Goal: Book appointment/travel/reservation

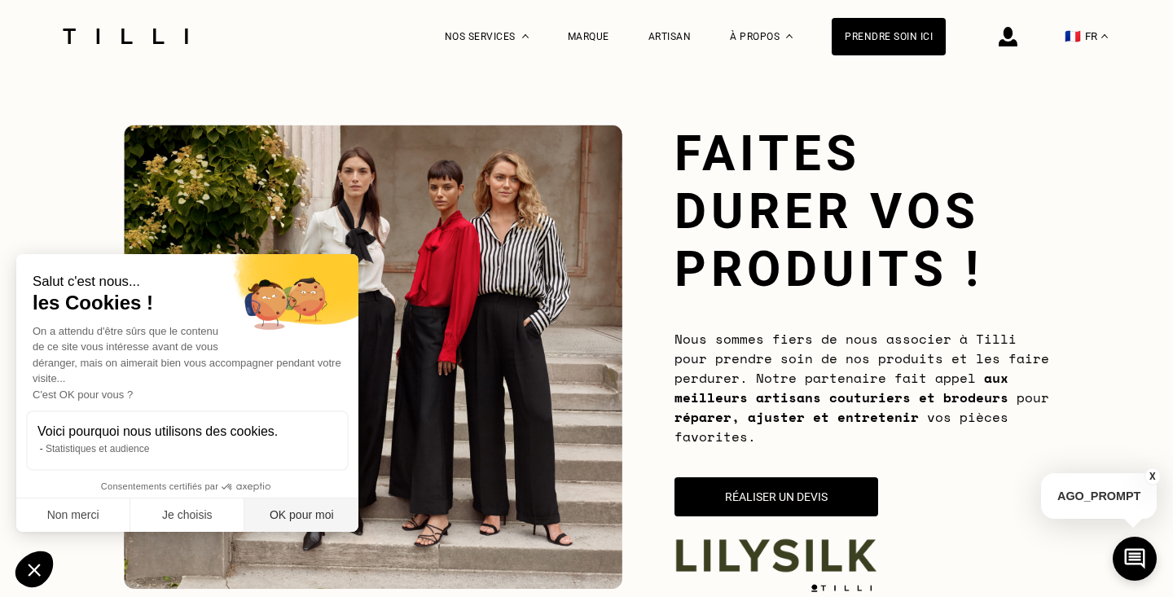
click at [283, 517] on button "OK pour moi" at bounding box center [301, 516] width 114 height 34
checkbox input "true"
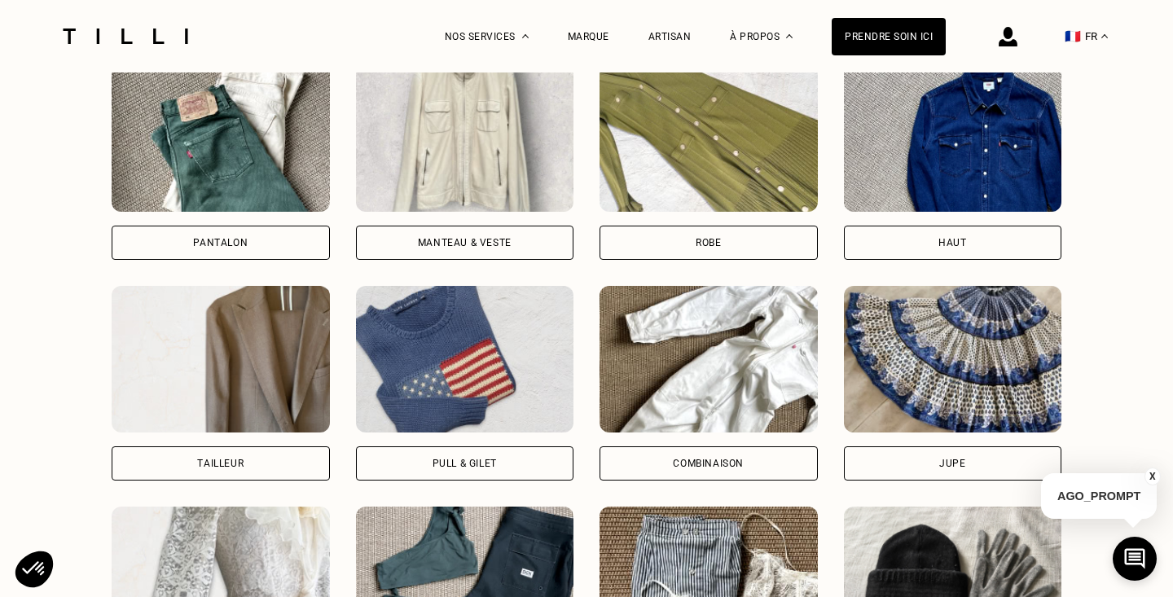
scroll to position [1189, 0]
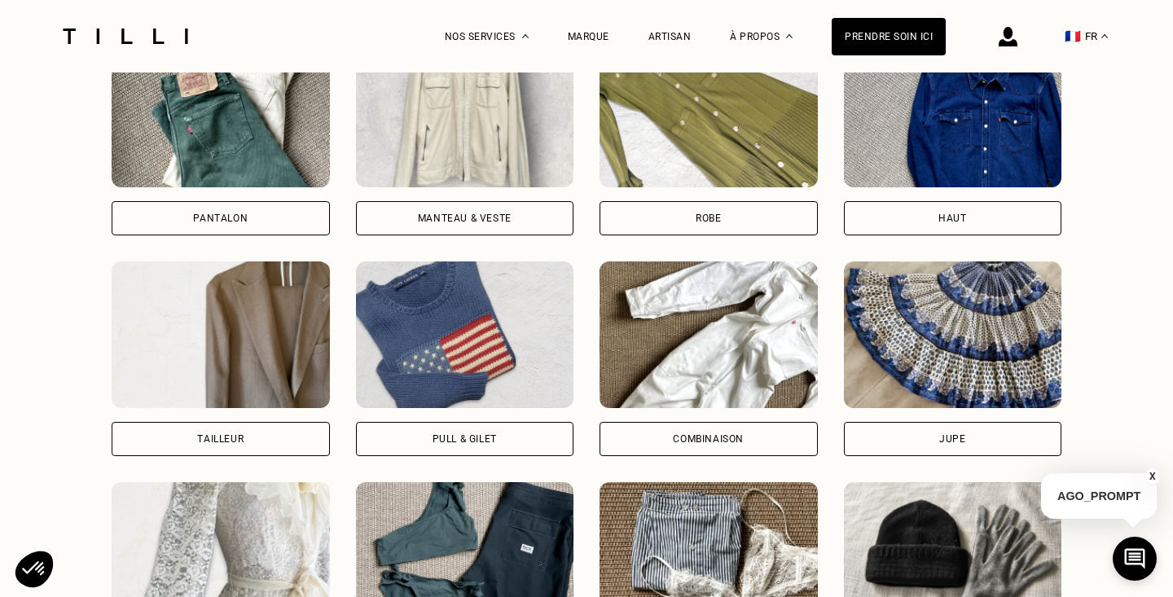
click at [251, 177] on img at bounding box center [221, 114] width 218 height 147
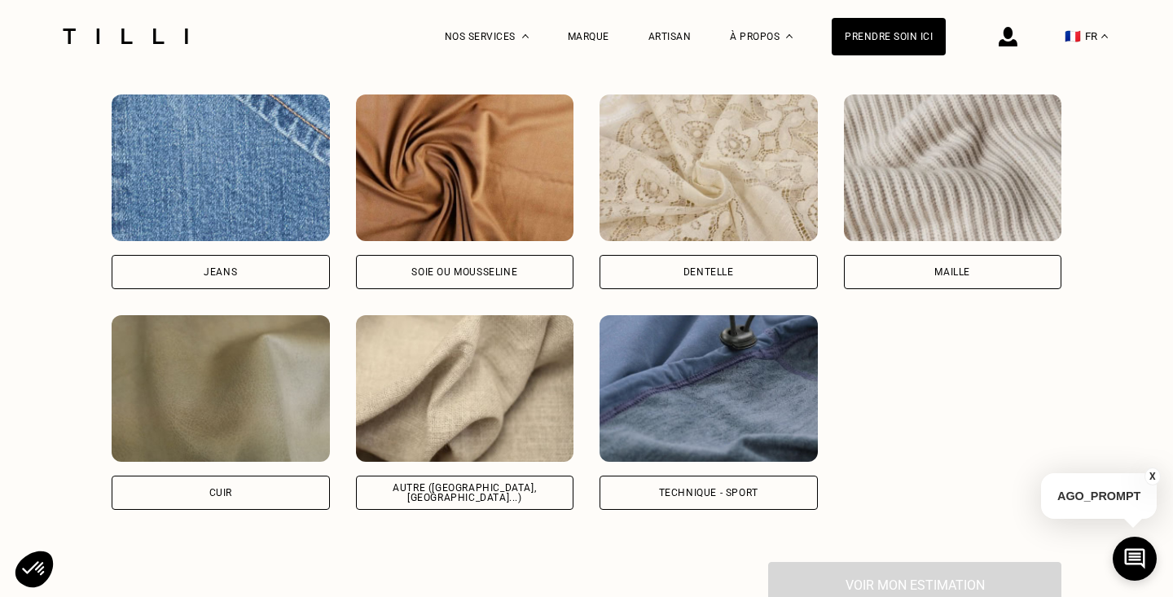
scroll to position [2134, 0]
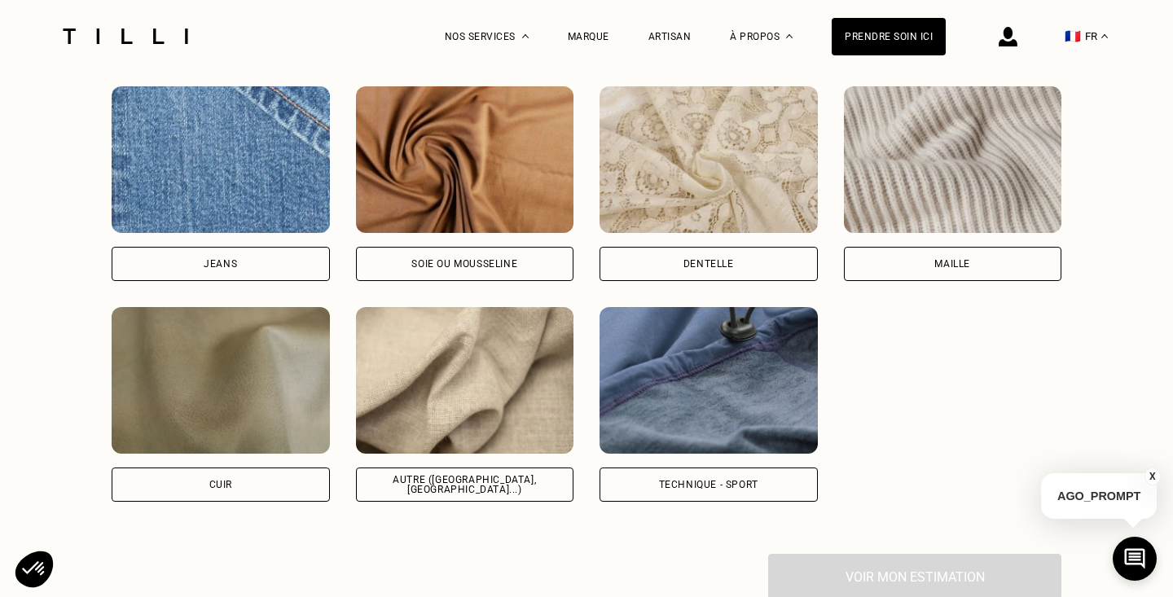
click at [477, 198] on img at bounding box center [465, 159] width 218 height 147
select select "FR"
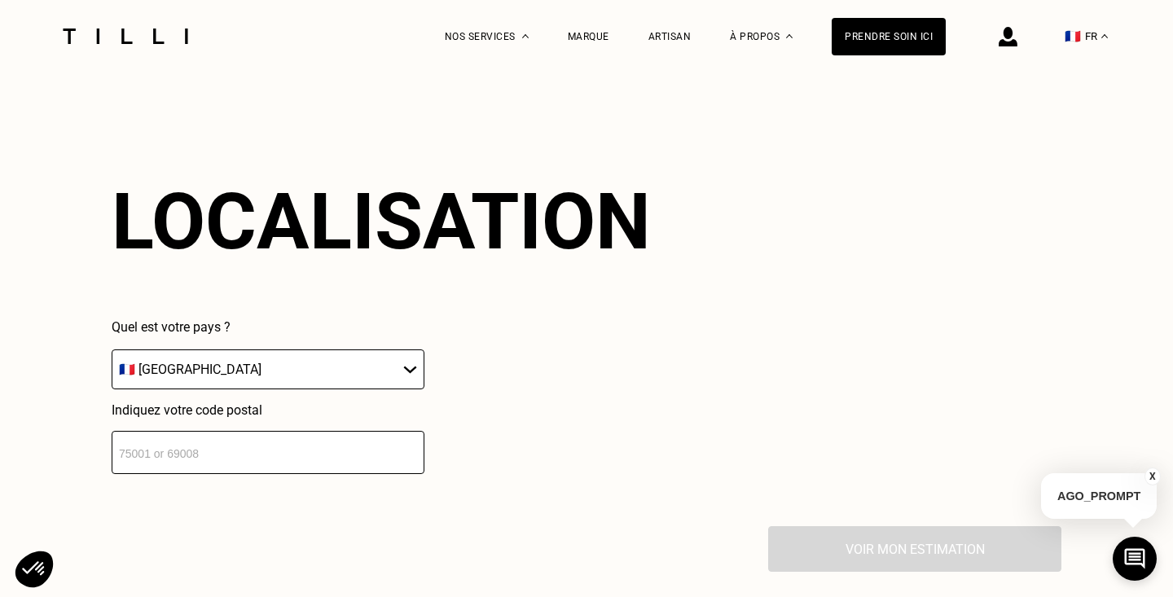
scroll to position [2588, 0]
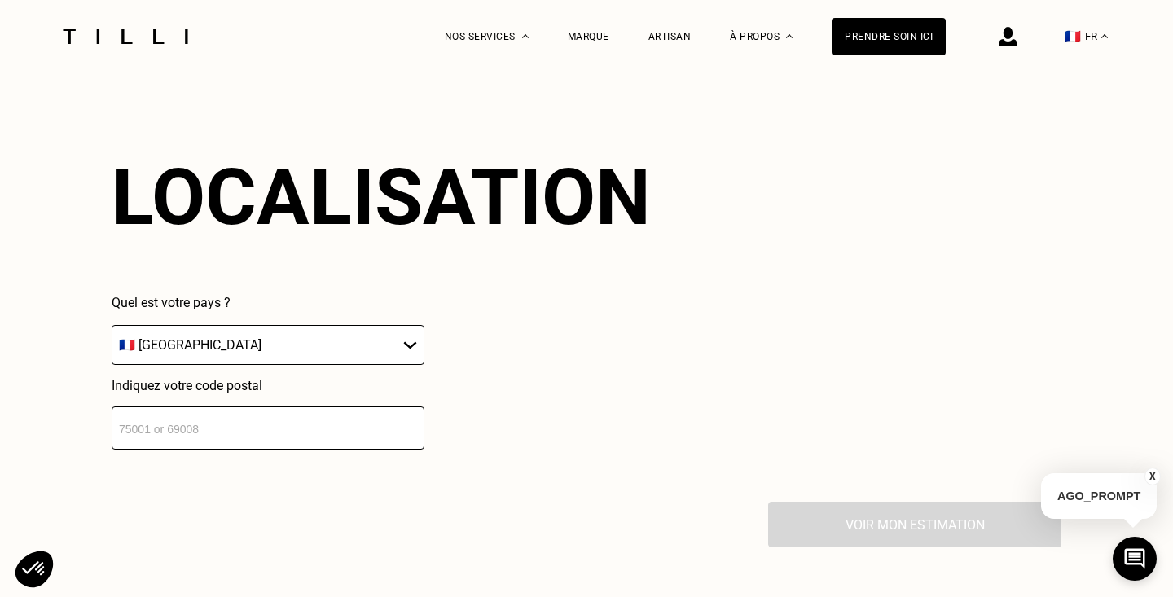
click at [374, 421] on input "number" at bounding box center [268, 428] width 313 height 43
type input "92120"
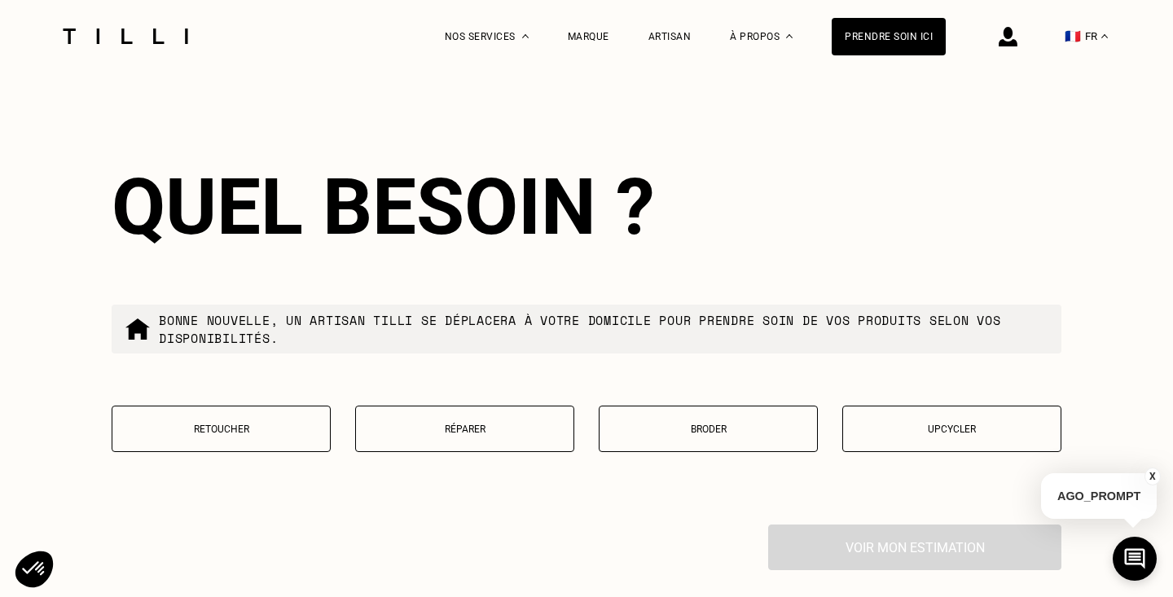
scroll to position [2991, 0]
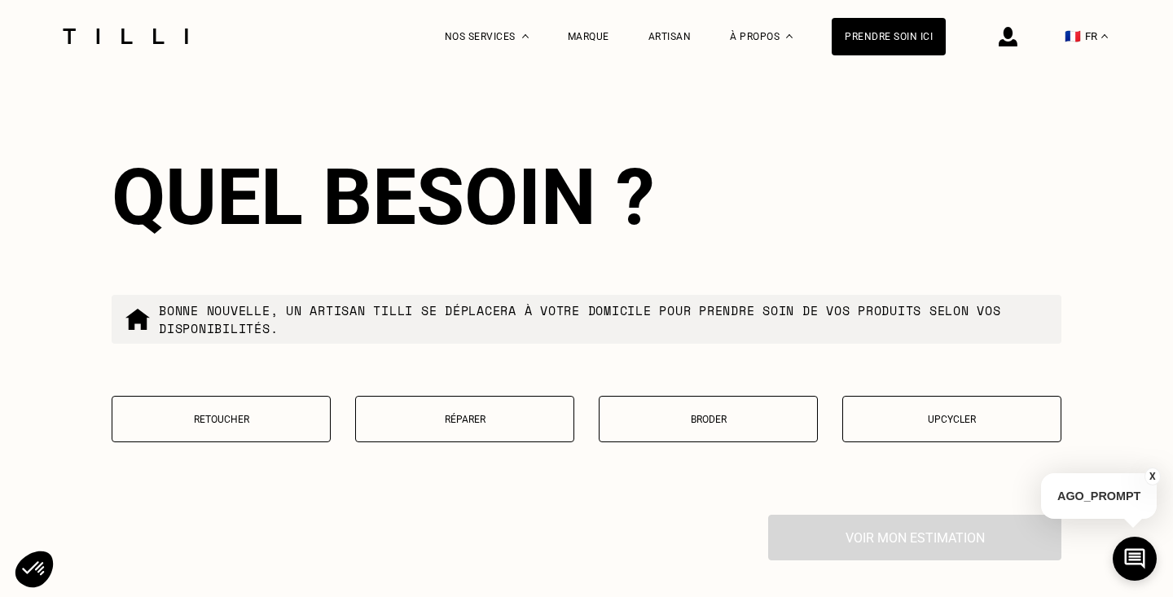
click at [279, 447] on div "Retoucher Réparer Broder Upcycler" at bounding box center [587, 429] width 950 height 67
click at [273, 425] on p "Retoucher" at bounding box center [221, 419] width 201 height 11
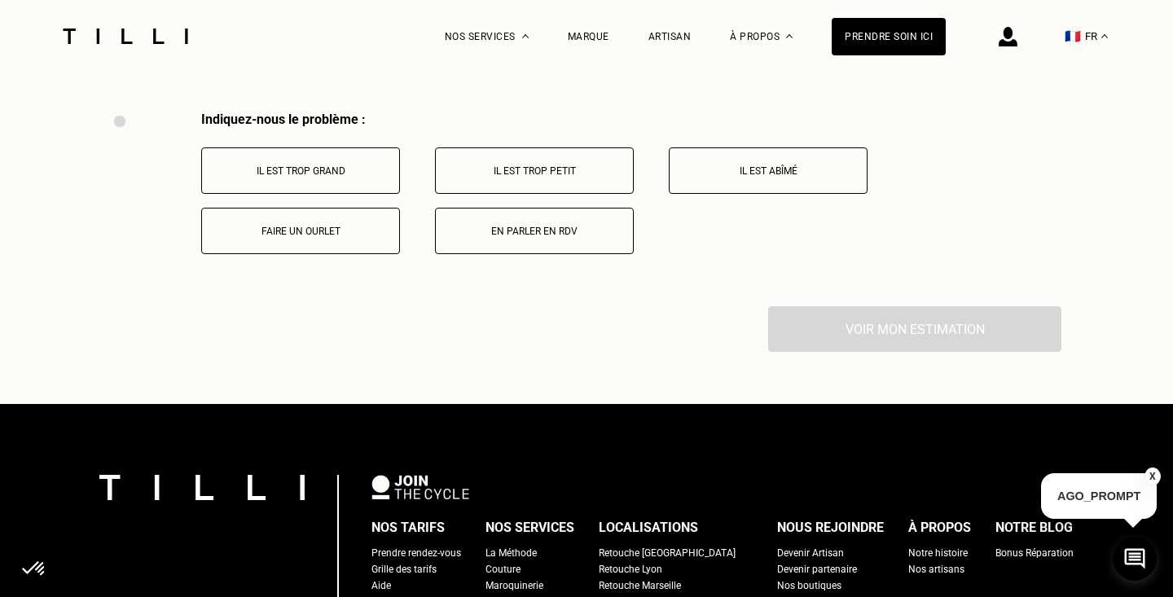
scroll to position [3407, 0]
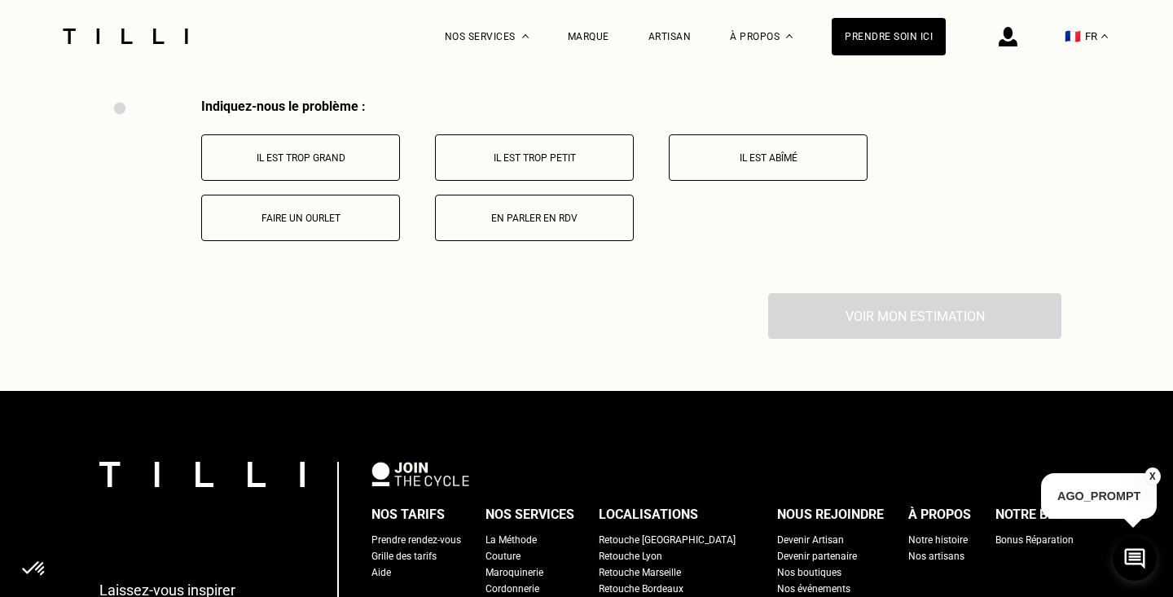
click at [302, 231] on button "Faire un ourlet" at bounding box center [300, 218] width 199 height 46
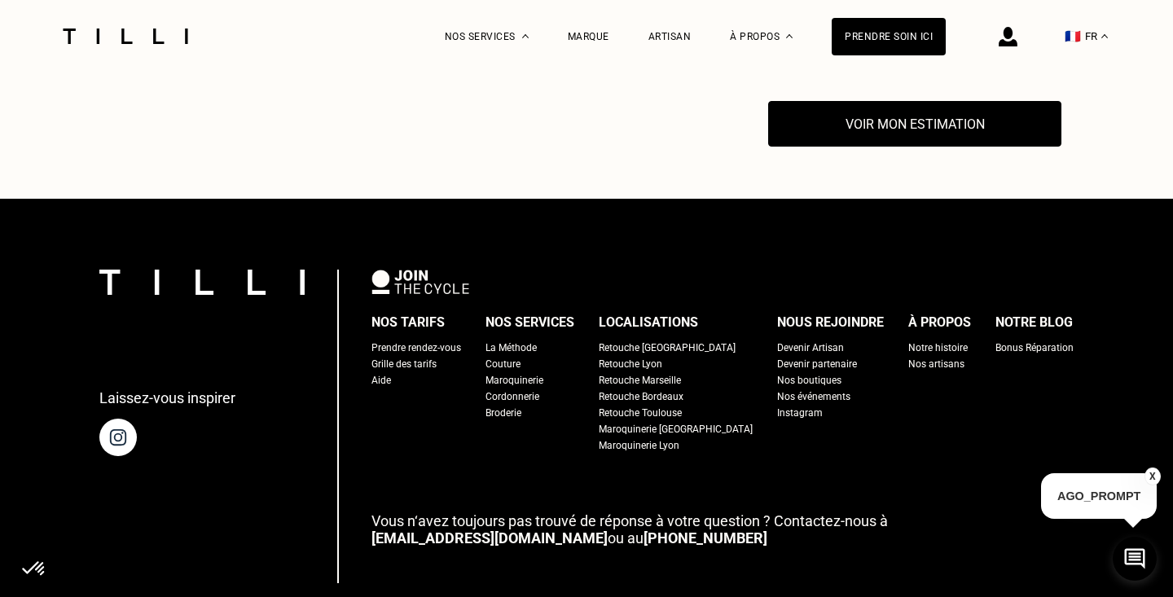
scroll to position [3602, 0]
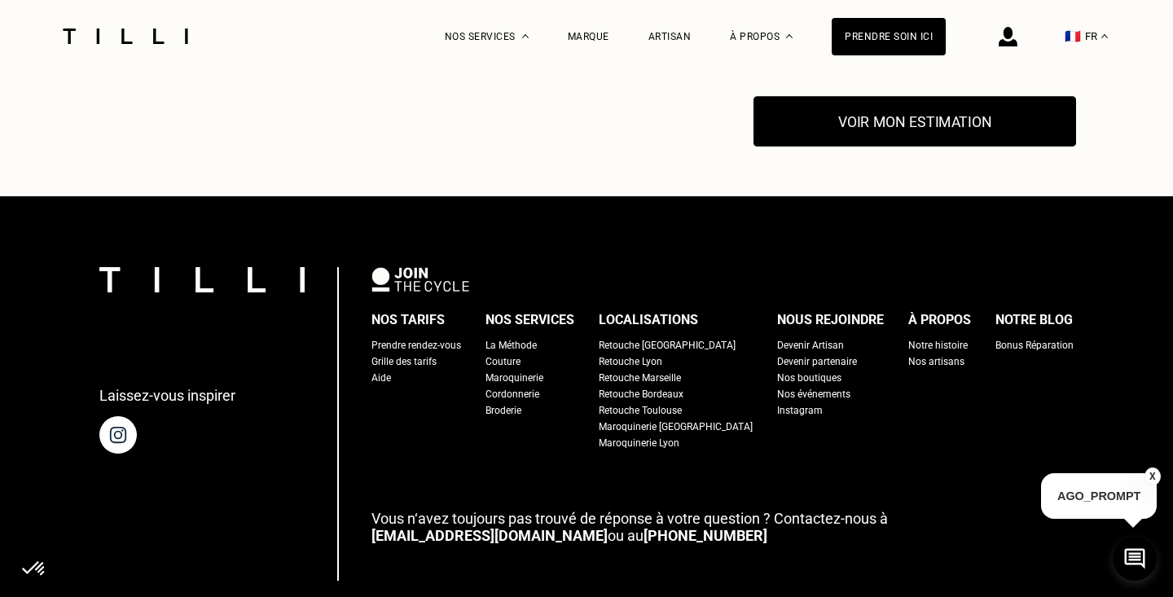
click at [898, 130] on button "Voir mon estimation" at bounding box center [915, 121] width 323 height 51
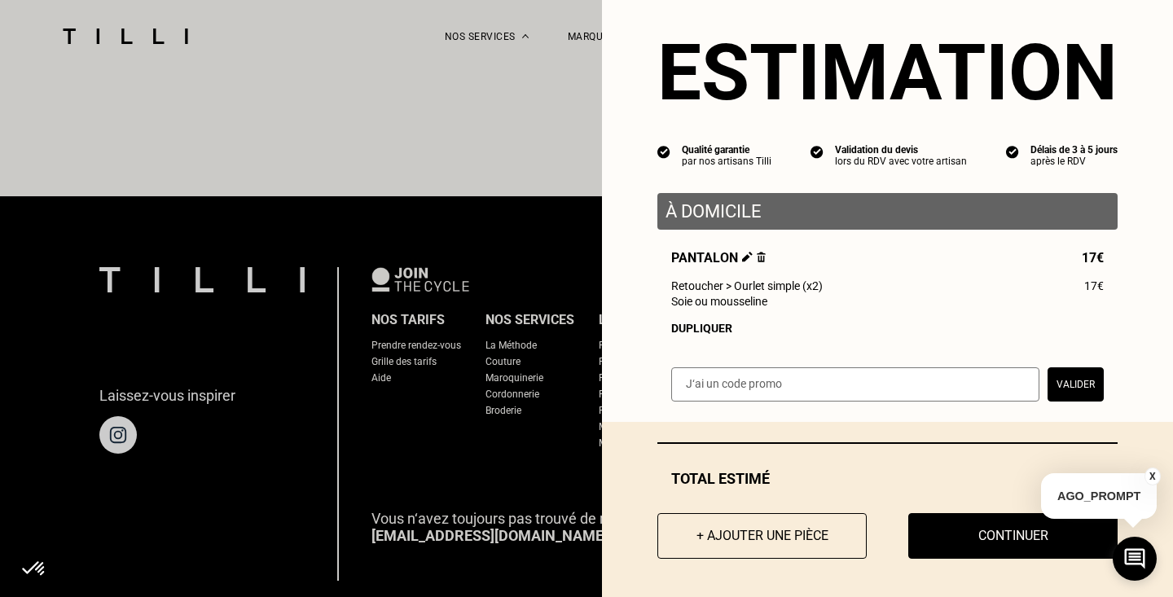
scroll to position [29, 0]
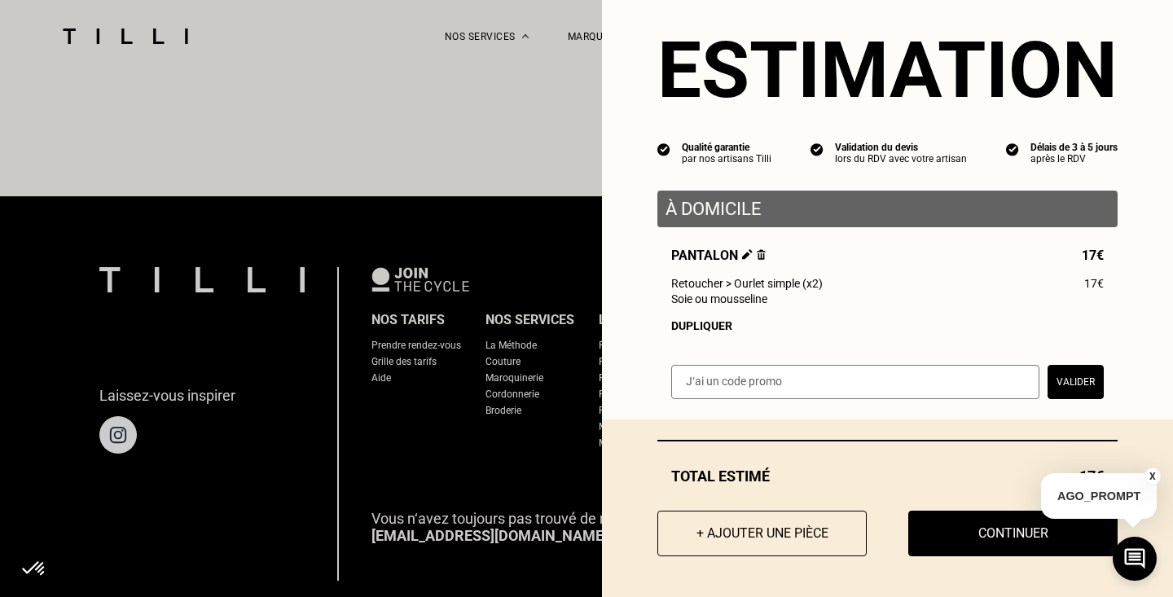
click at [1152, 473] on button "X" at bounding box center [1153, 477] width 16 height 18
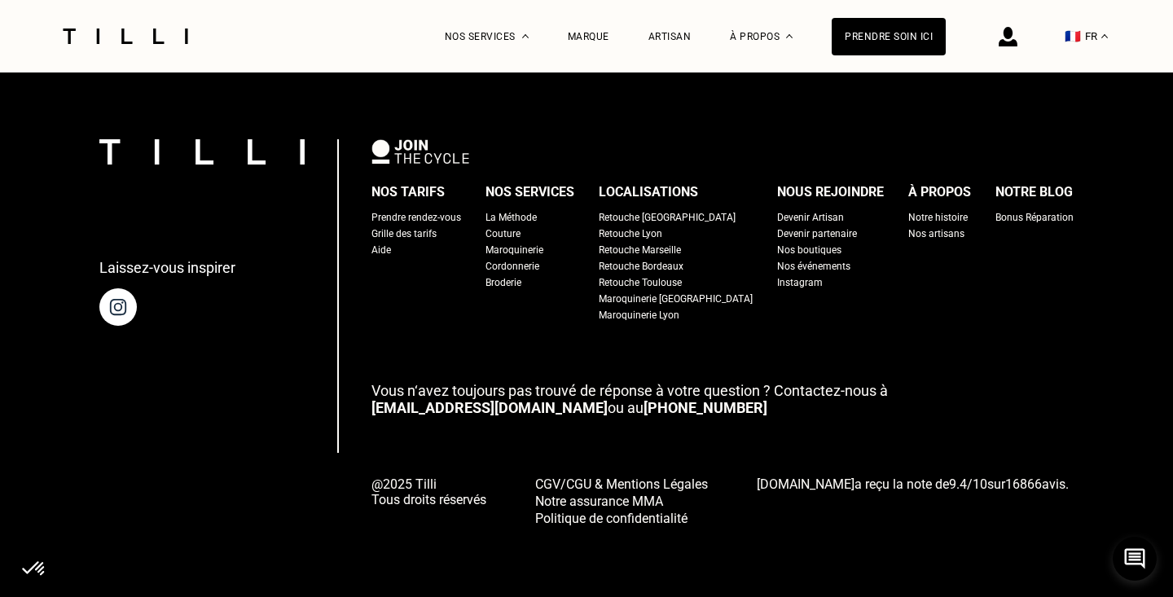
scroll to position [1948, 0]
click at [437, 240] on div "Grille des tarifs" at bounding box center [404, 234] width 65 height 16
select select "FR"
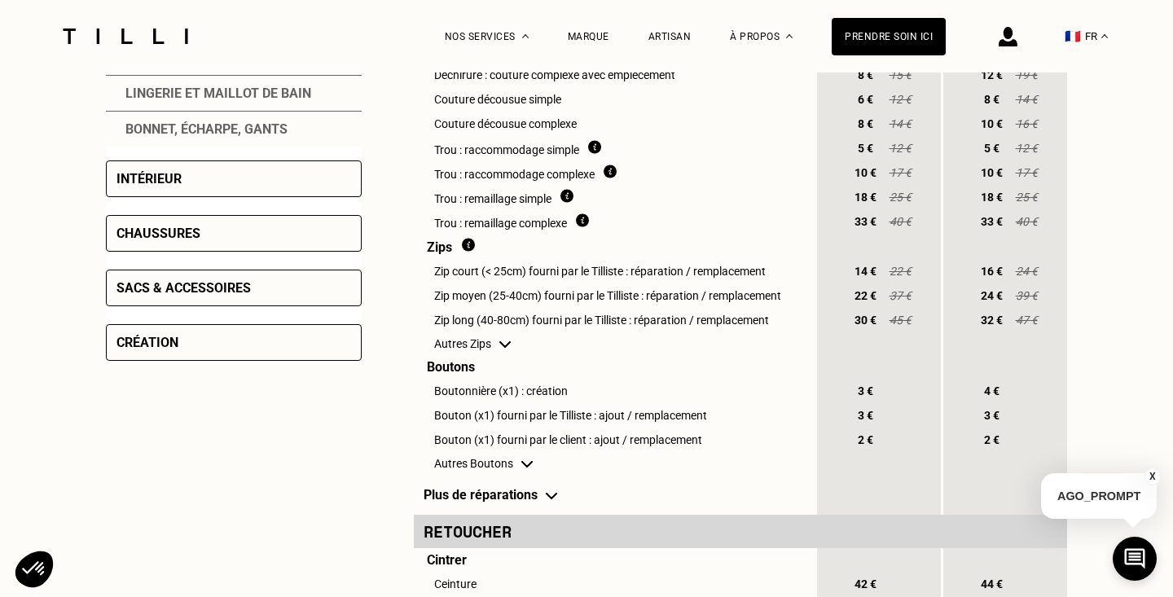
scroll to position [690, 0]
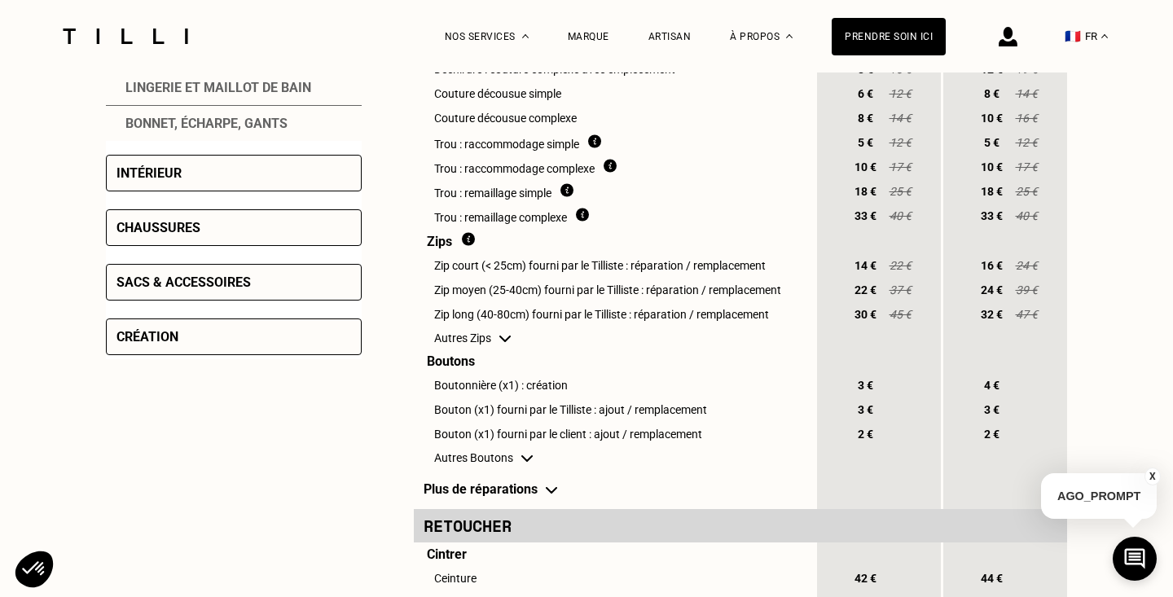
click at [230, 222] on div "Chaussures" at bounding box center [234, 227] width 256 height 37
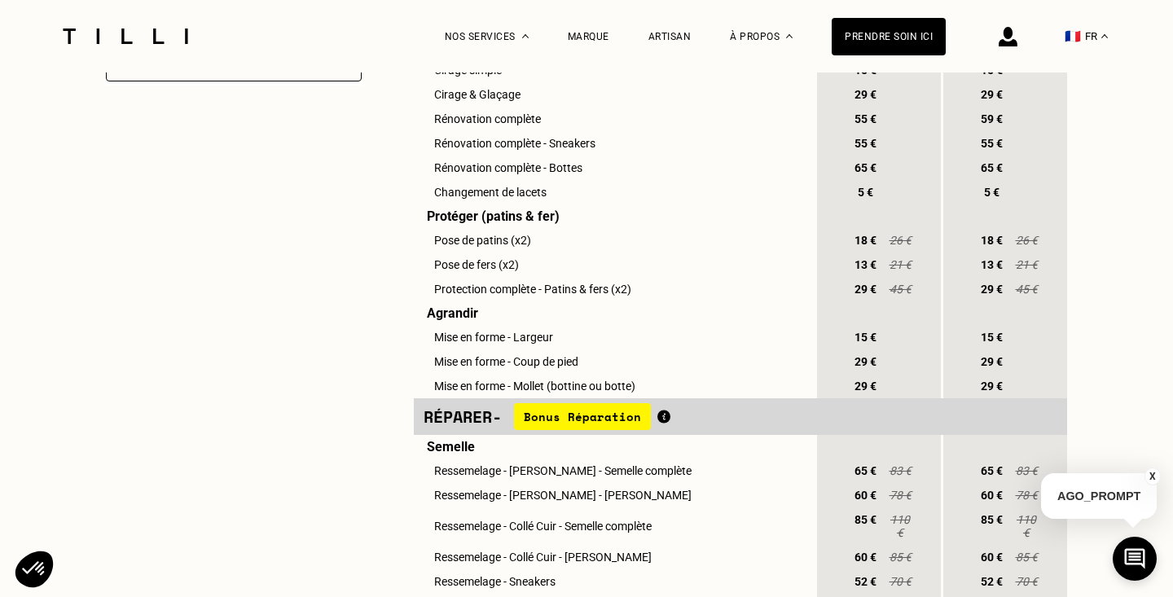
scroll to position [392, 0]
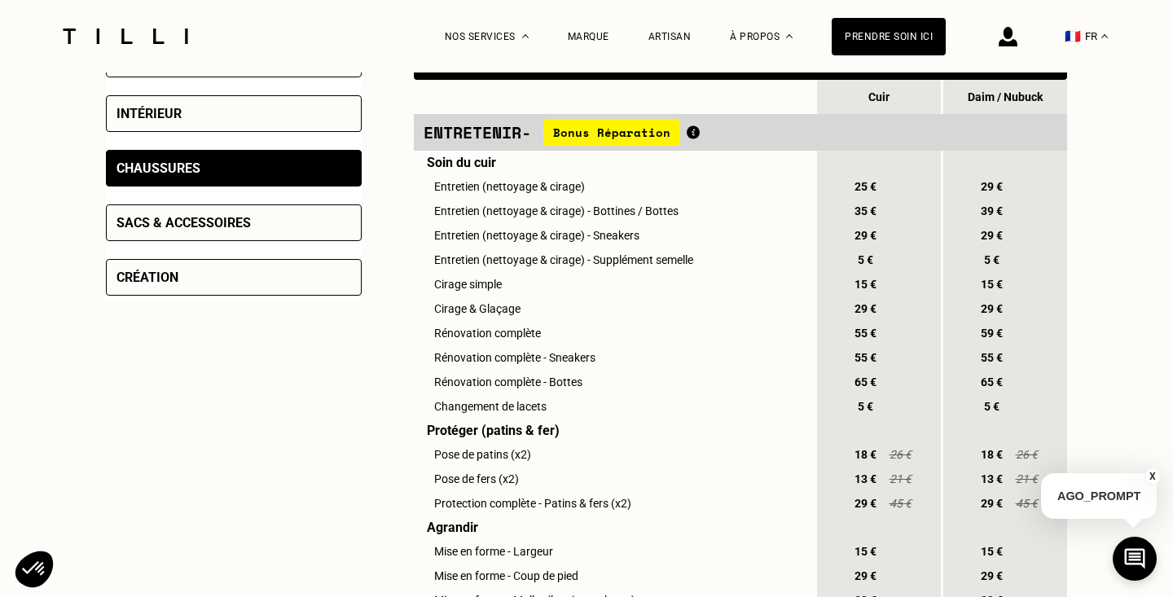
click at [242, 215] on div "Sacs & accessoires" at bounding box center [184, 222] width 134 height 15
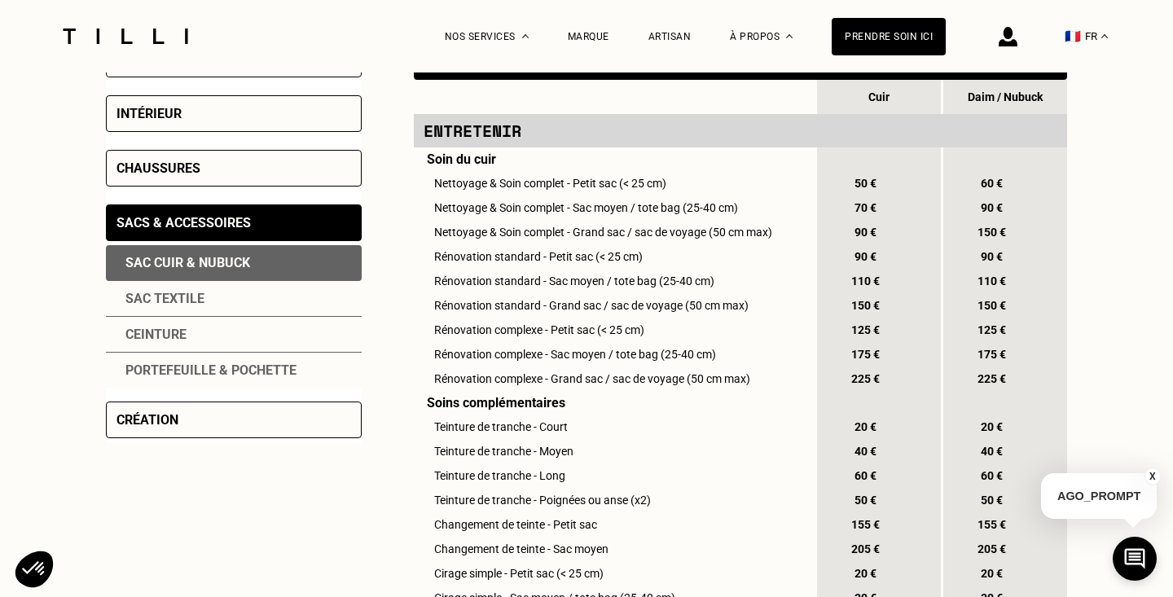
click at [206, 292] on div "Sac textile" at bounding box center [234, 299] width 256 height 36
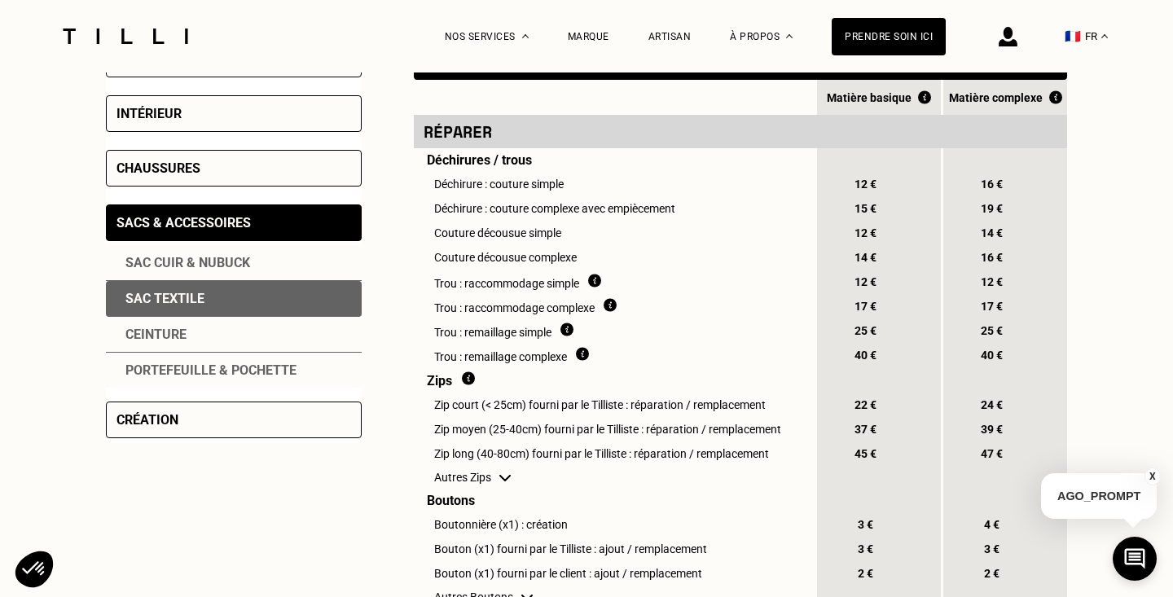
click at [199, 256] on div "Sac cuir & nubuck" at bounding box center [234, 263] width 256 height 36
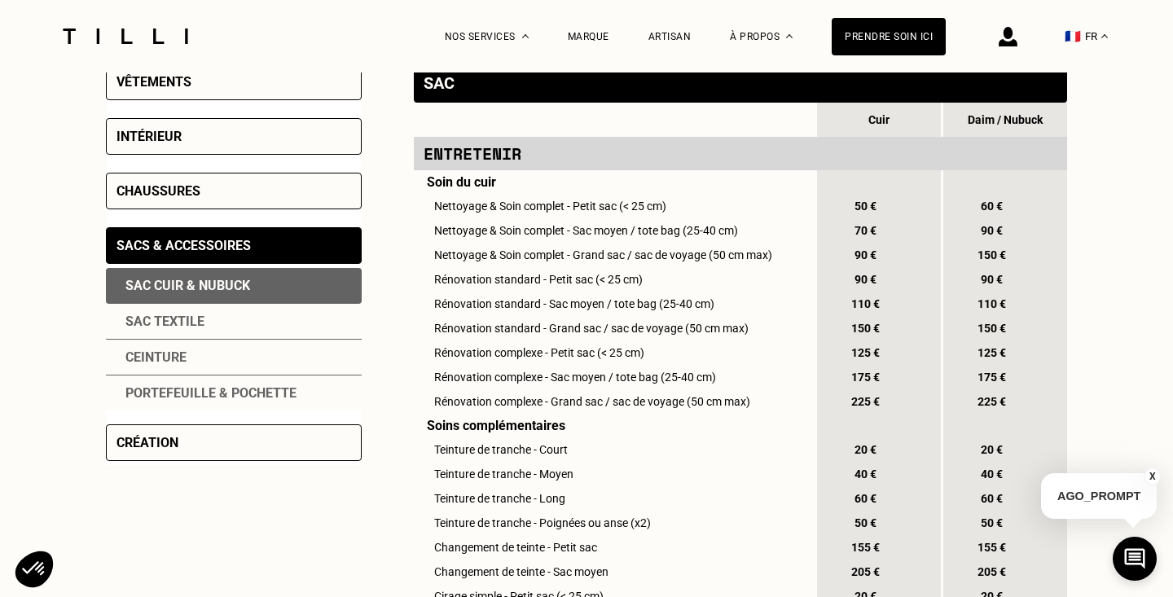
scroll to position [372, 0]
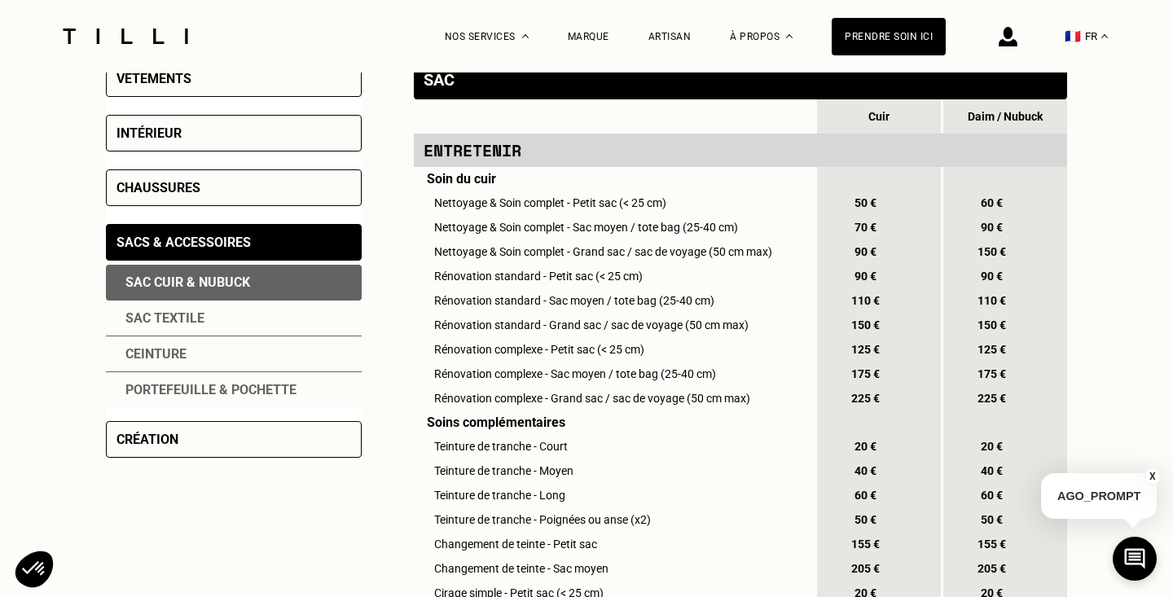
click at [193, 445] on div "Création" at bounding box center [234, 439] width 256 height 37
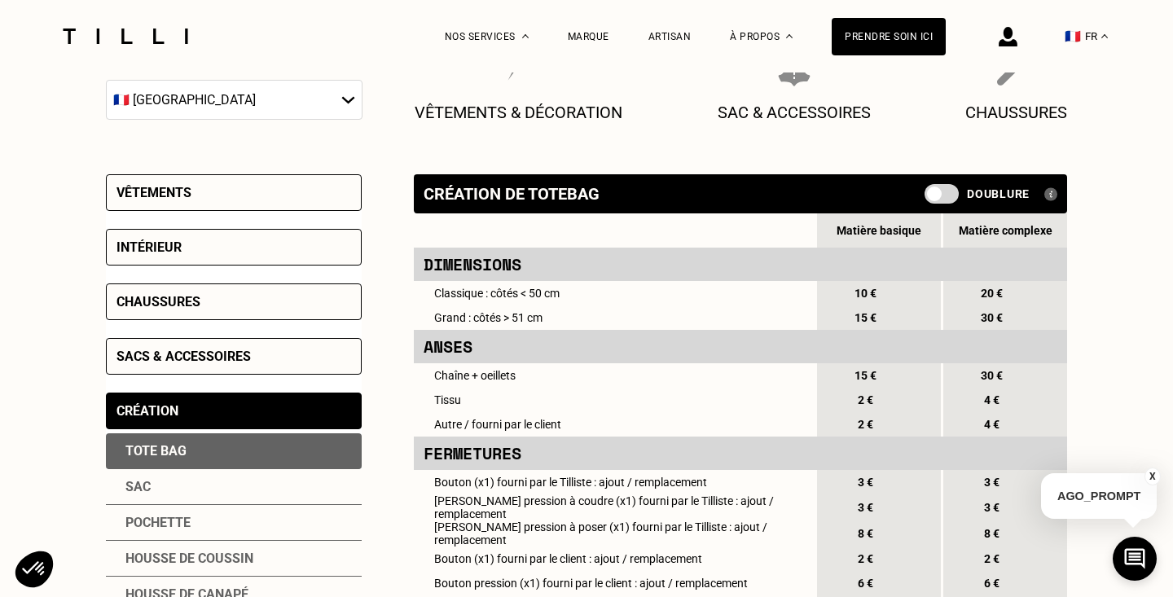
scroll to position [0, 0]
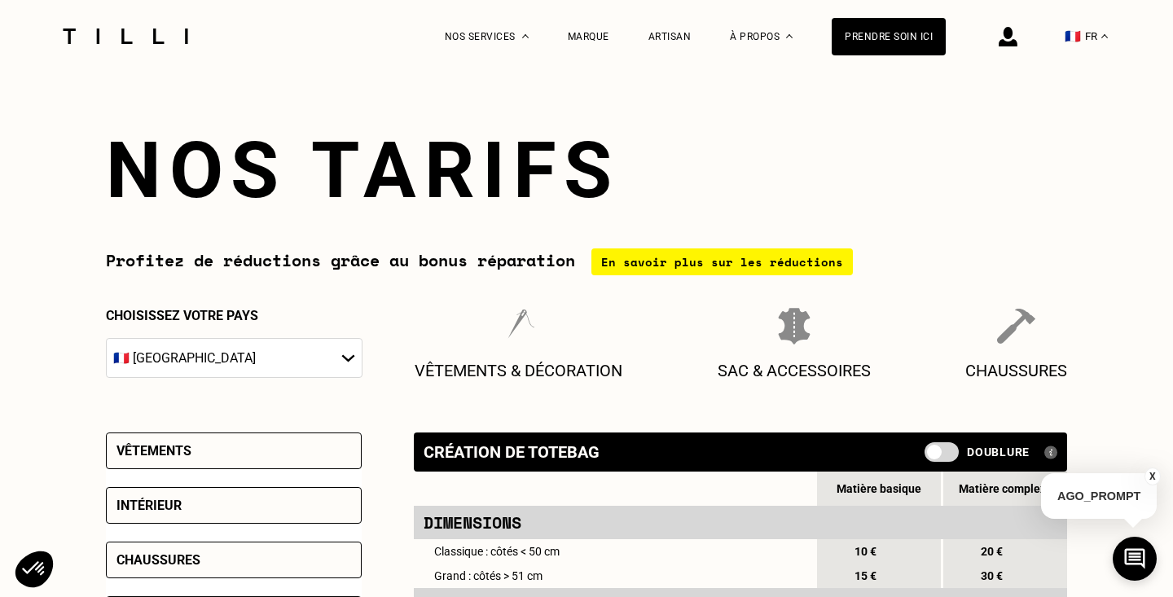
click at [132, 53] on div at bounding box center [125, 36] width 137 height 73
click at [130, 38] on img at bounding box center [125, 36] width 137 height 15
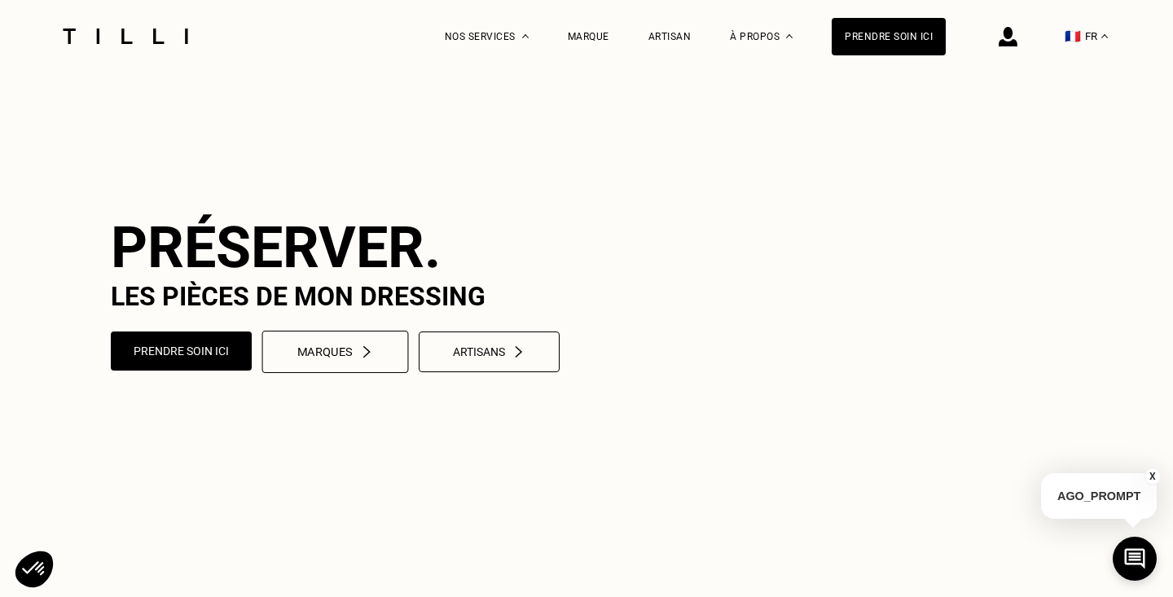
click at [339, 373] on button "Marques" at bounding box center [335, 352] width 147 height 42
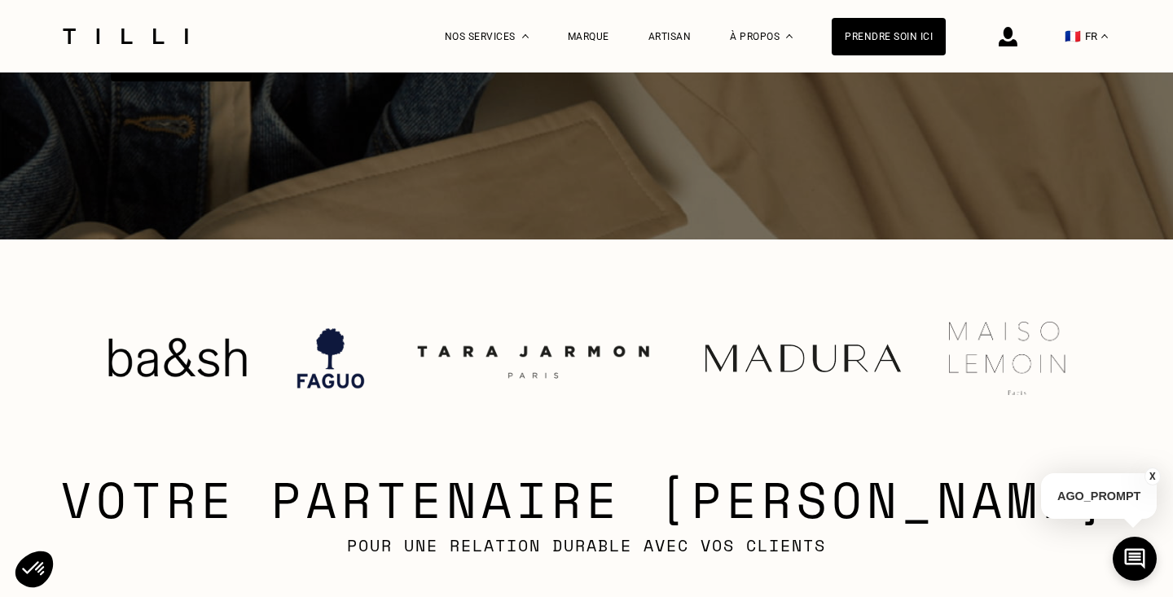
scroll to position [323, 0]
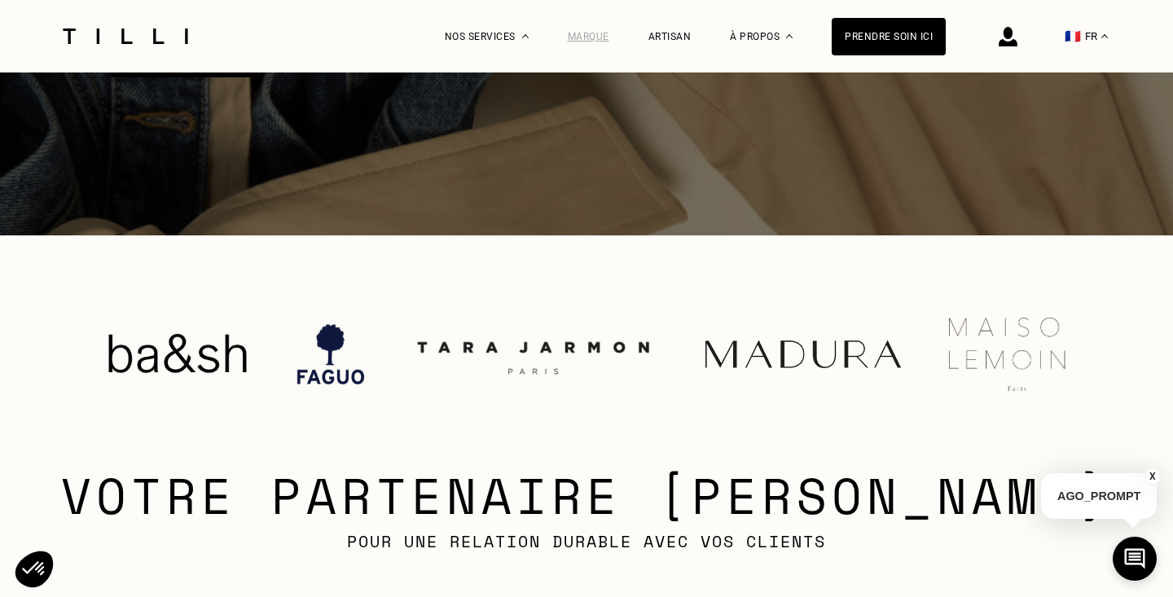
click at [594, 34] on div "Marque" at bounding box center [589, 36] width 42 height 11
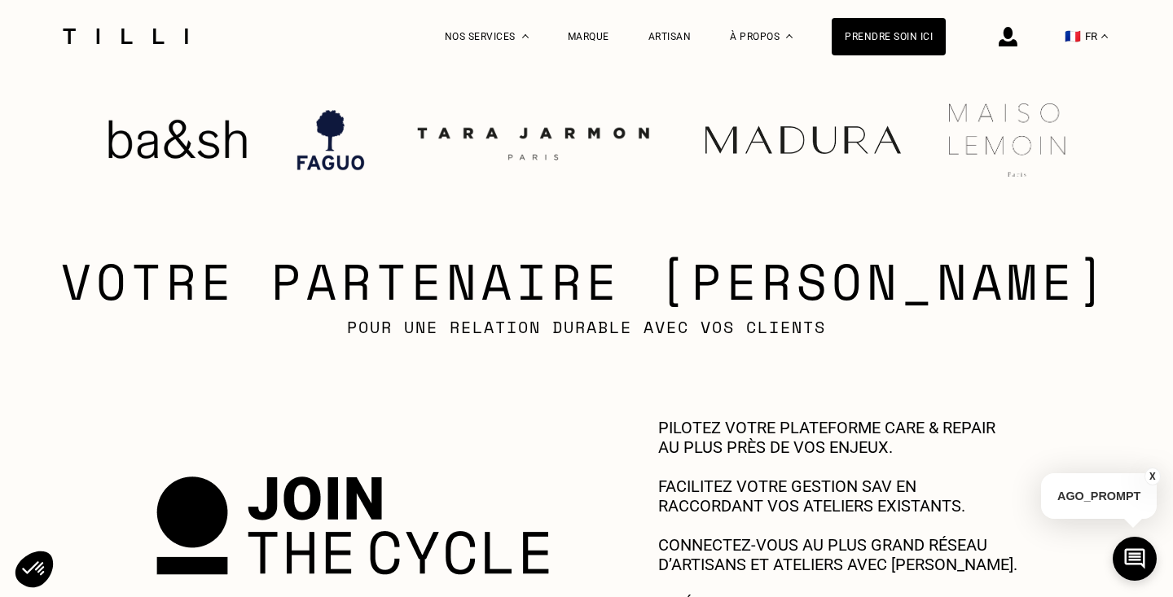
scroll to position [538, 0]
click at [882, 35] on div "Prendre soin ici" at bounding box center [889, 36] width 114 height 37
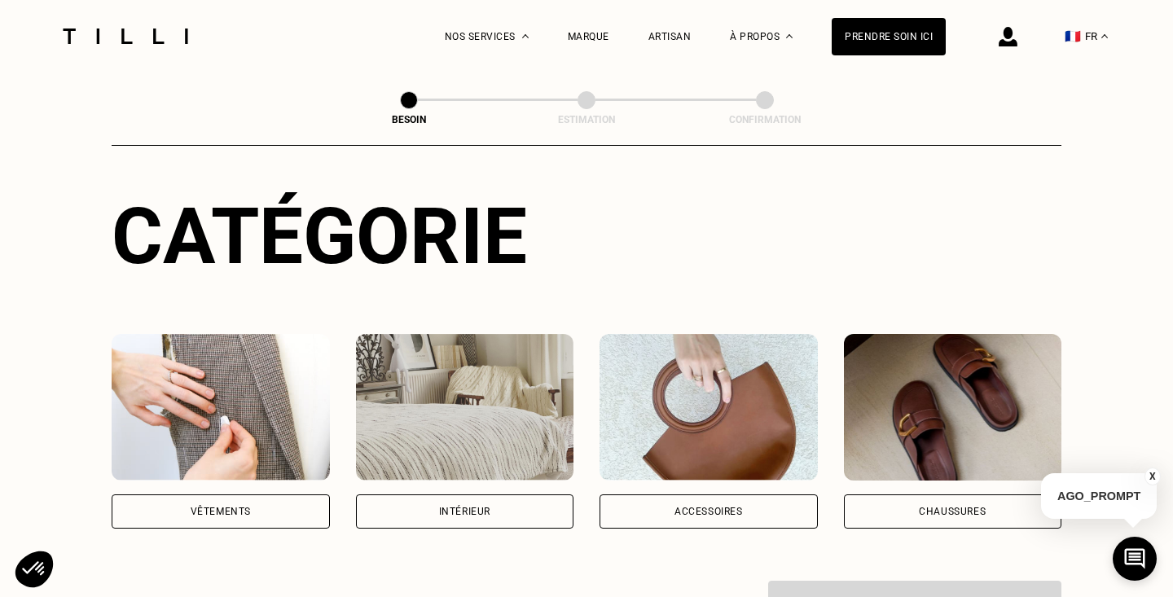
scroll to position [155, 0]
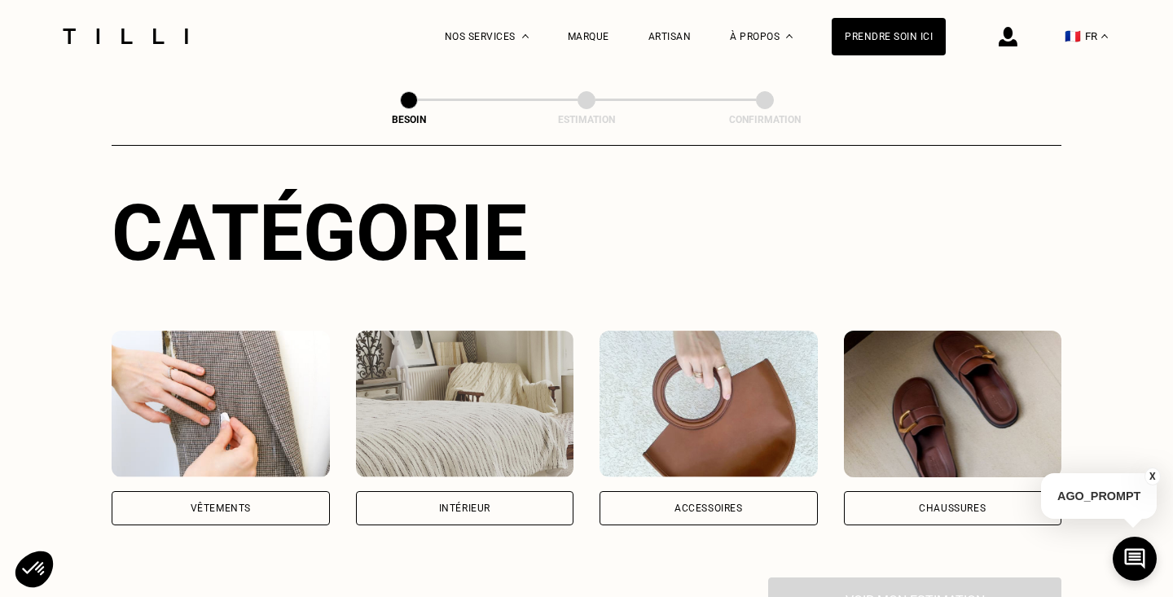
click at [228, 491] on div "Vêtements" at bounding box center [221, 508] width 218 height 34
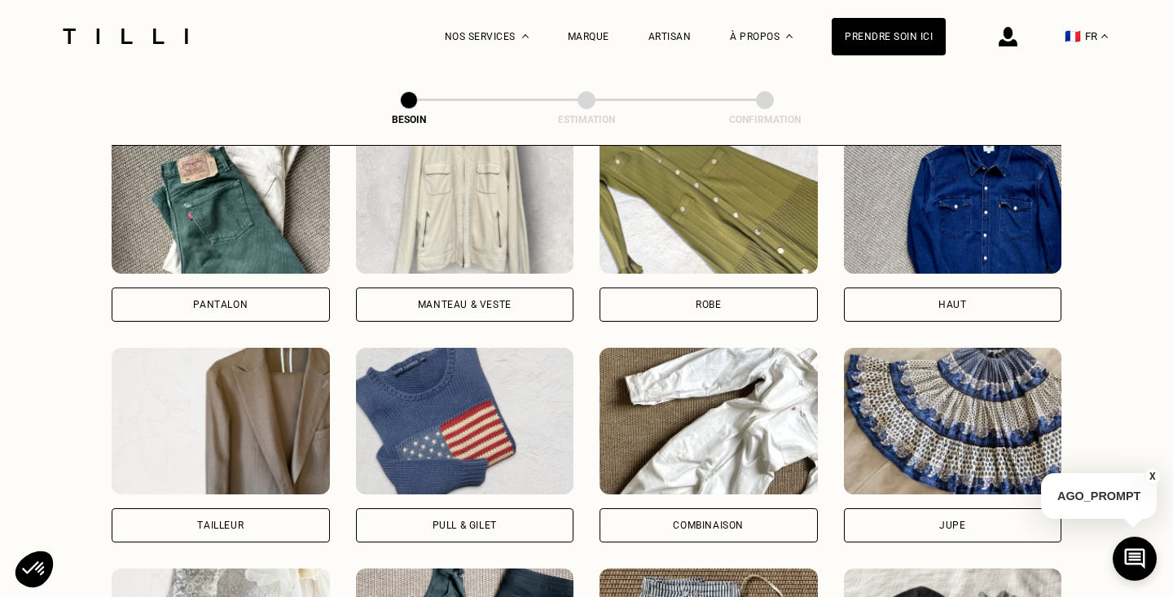
scroll to position [807, 0]
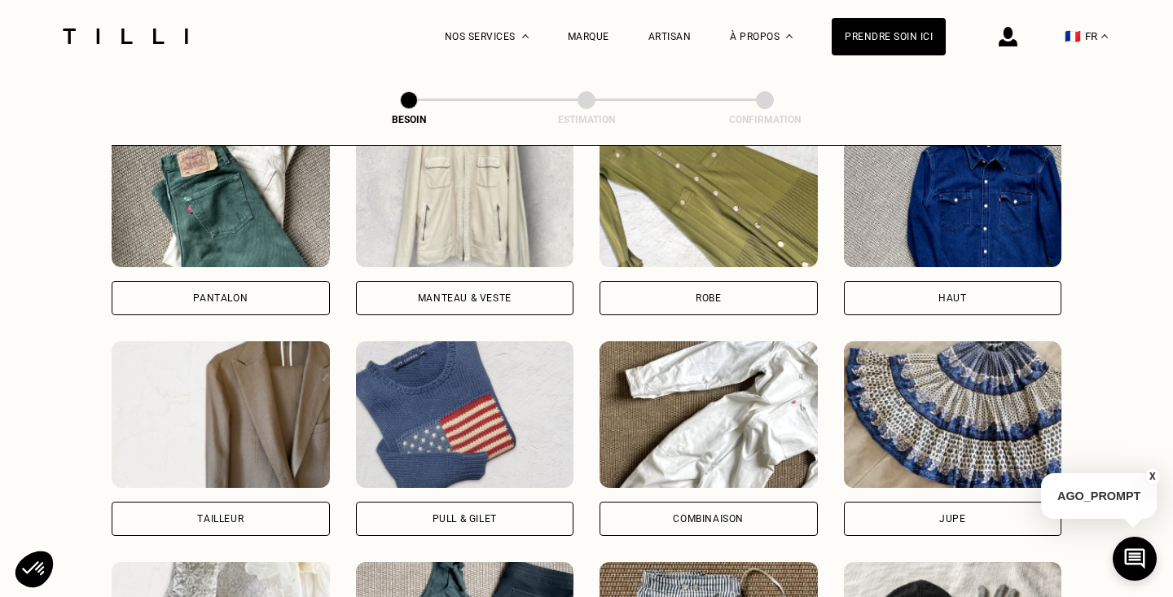
click at [256, 502] on div "Tailleur" at bounding box center [221, 519] width 218 height 34
select select "FR"
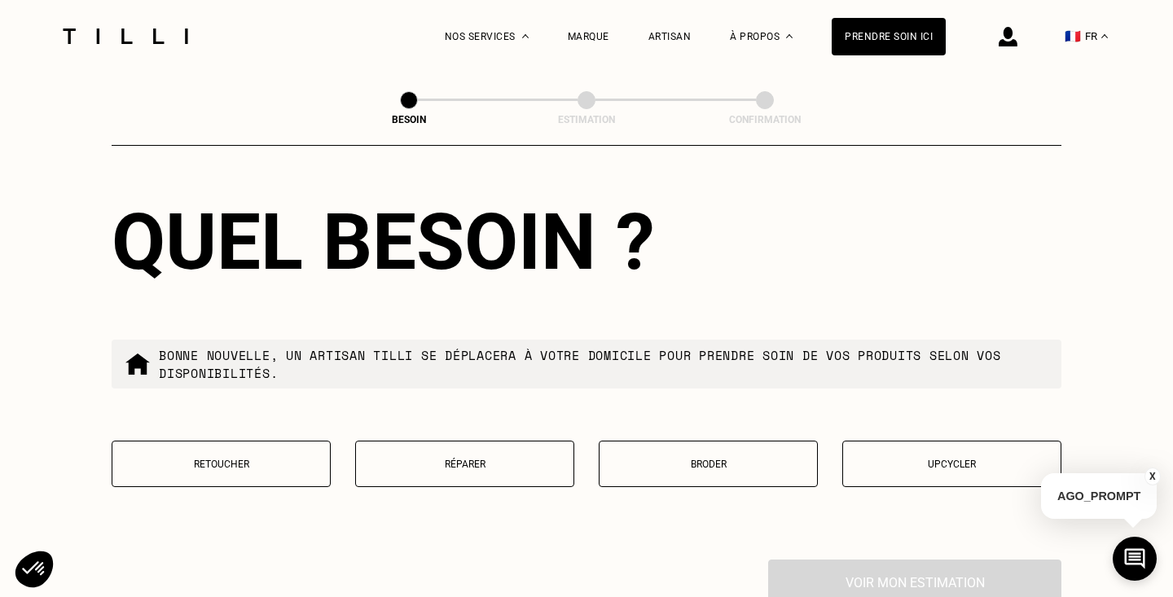
scroll to position [1878, 0]
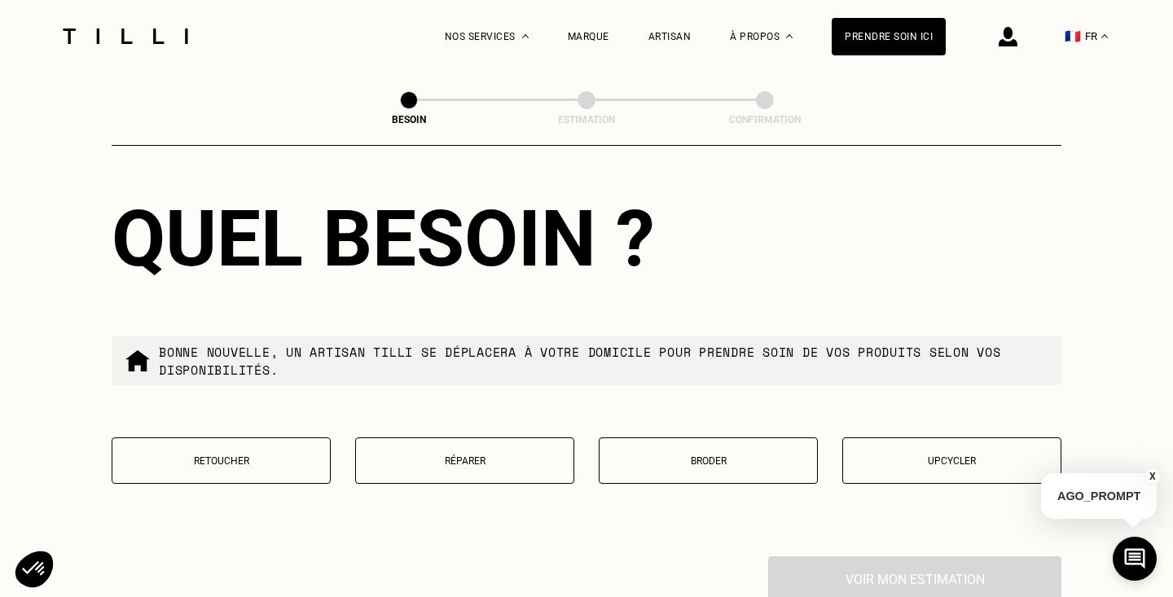
click at [270, 455] on p "Retoucher" at bounding box center [221, 460] width 201 height 11
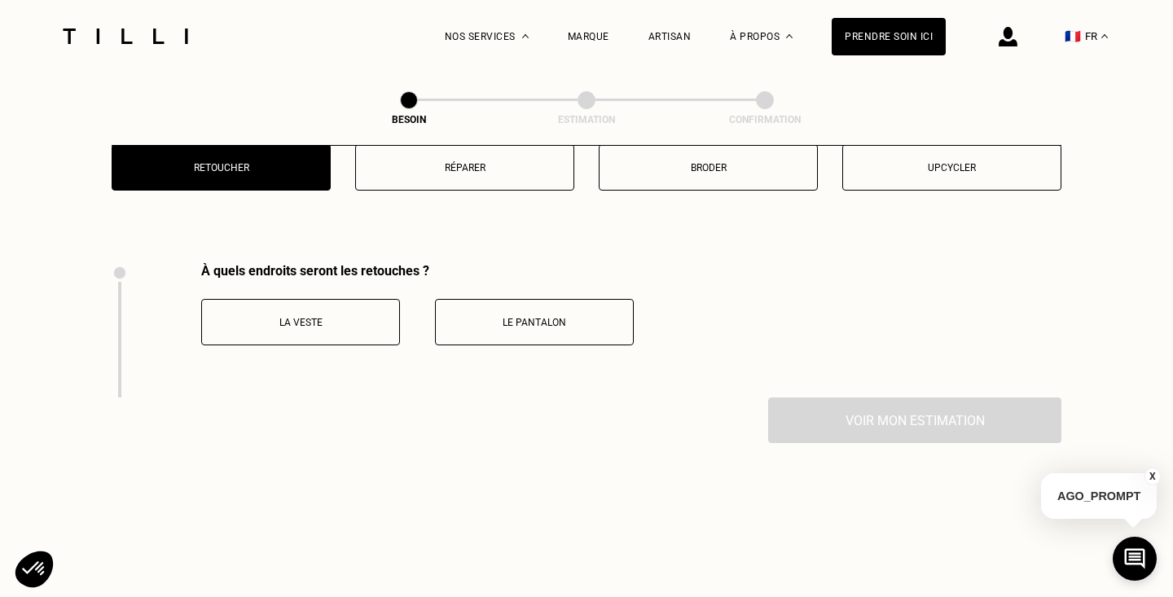
scroll to position [2234, 0]
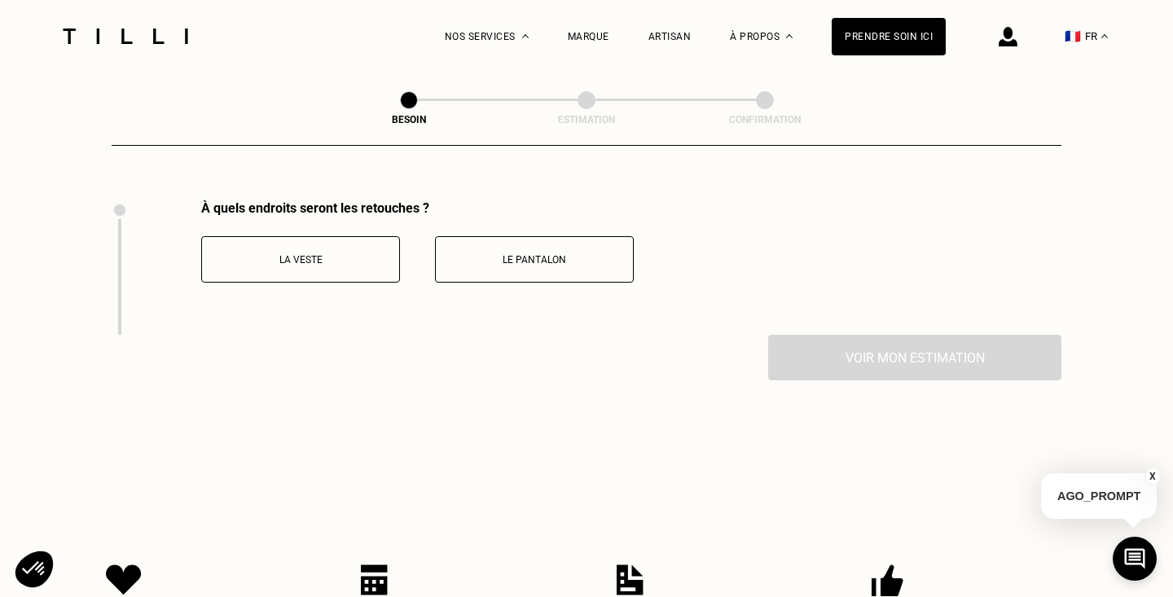
click at [559, 254] on p "Le pantalon" at bounding box center [534, 259] width 181 height 11
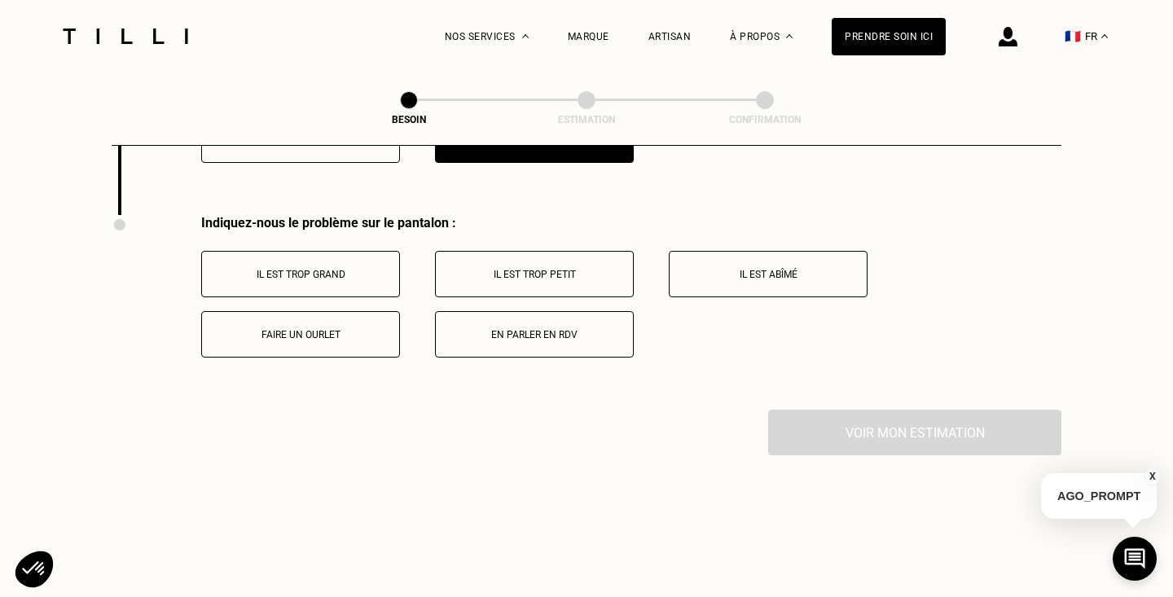
scroll to position [2368, 0]
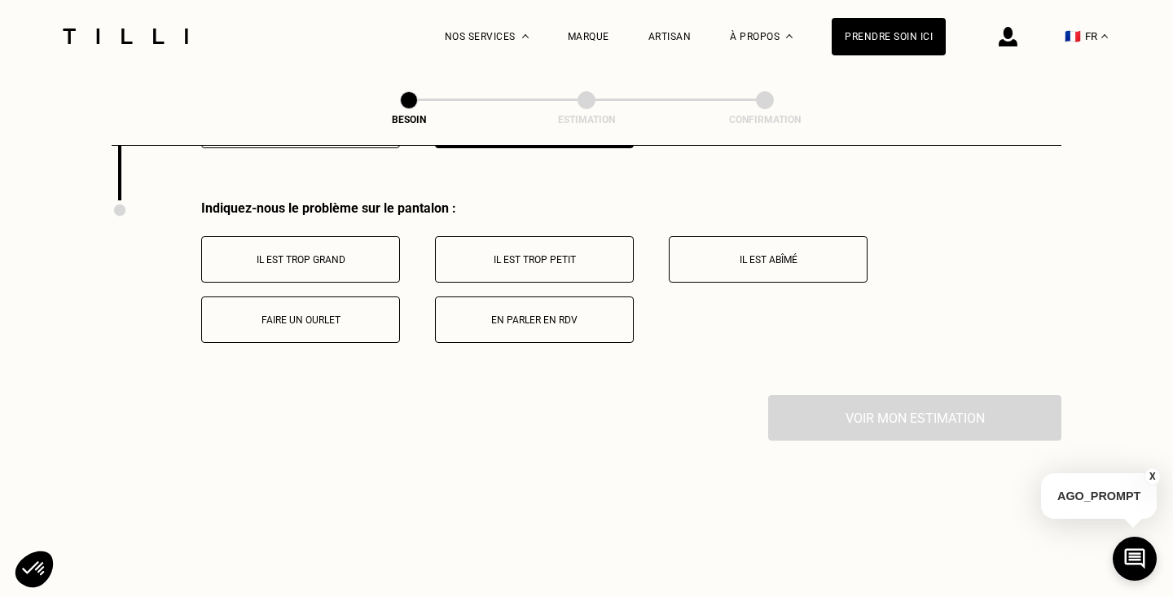
click at [324, 254] on p "Il est trop grand" at bounding box center [300, 259] width 181 height 11
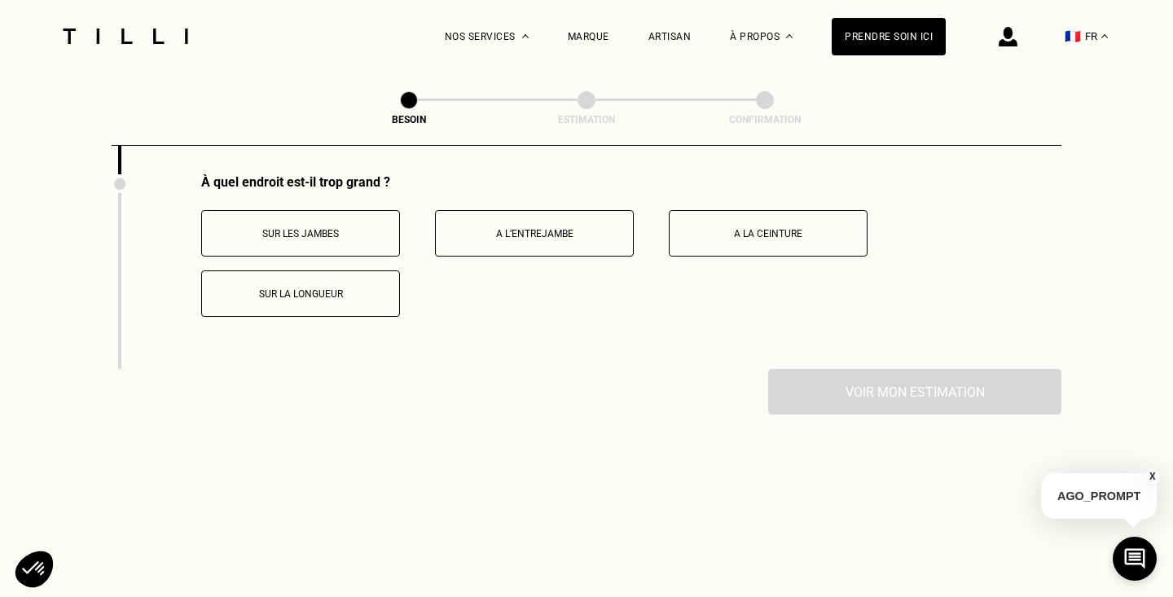
scroll to position [2591, 0]
click at [720, 226] on p "A la ceinture" at bounding box center [768, 231] width 181 height 11
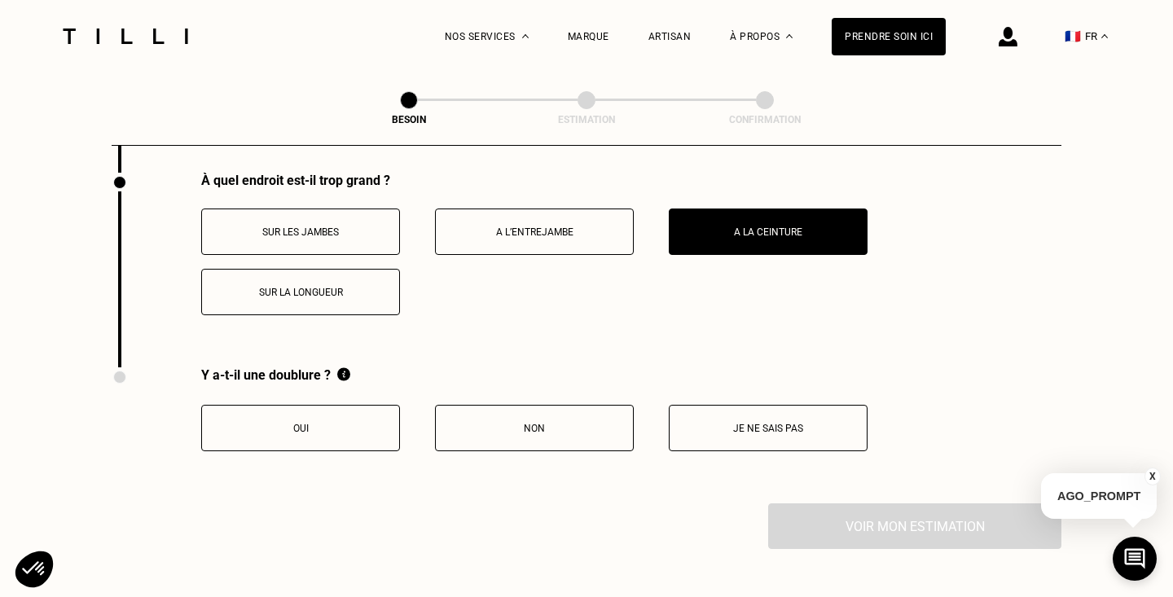
click at [530, 405] on button "Non" at bounding box center [534, 428] width 199 height 46
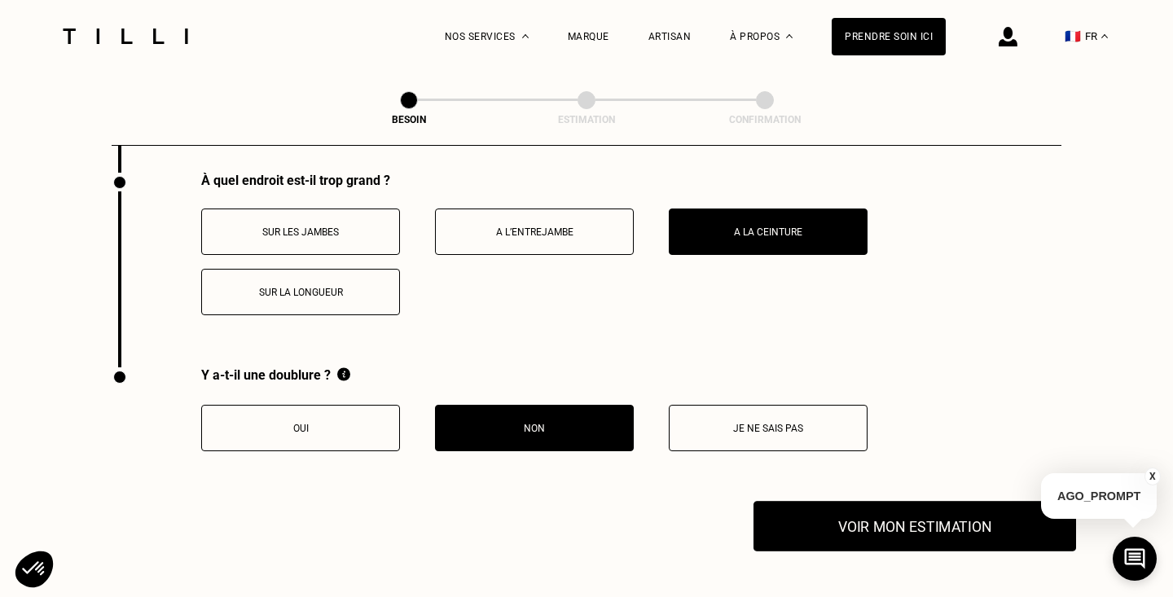
click at [931, 505] on button "Voir mon estimation" at bounding box center [915, 526] width 323 height 51
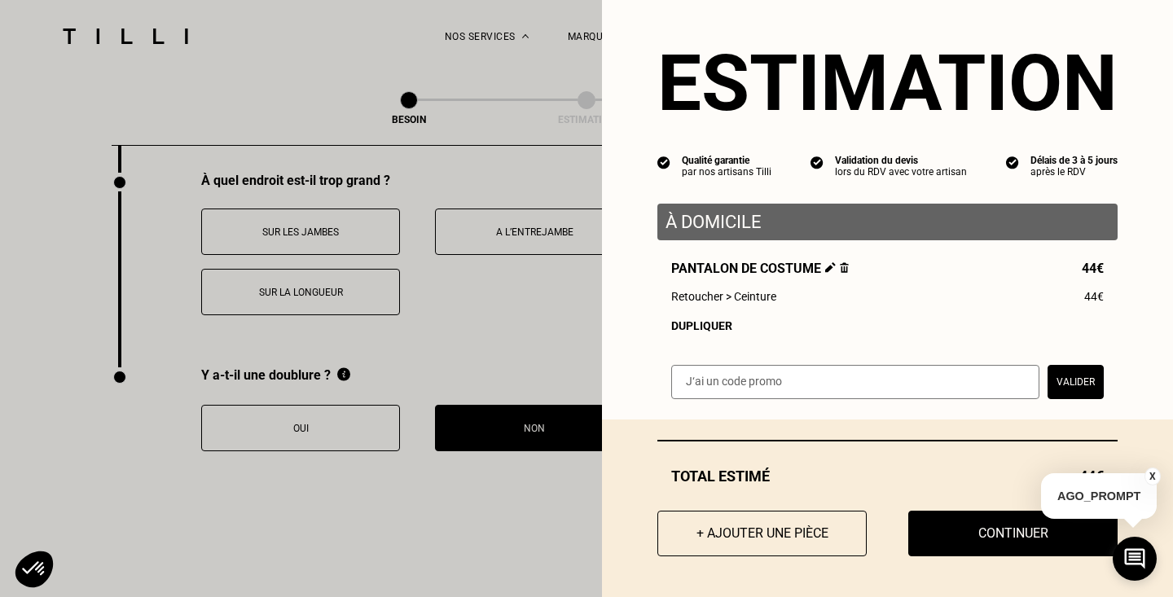
scroll to position [2592, 0]
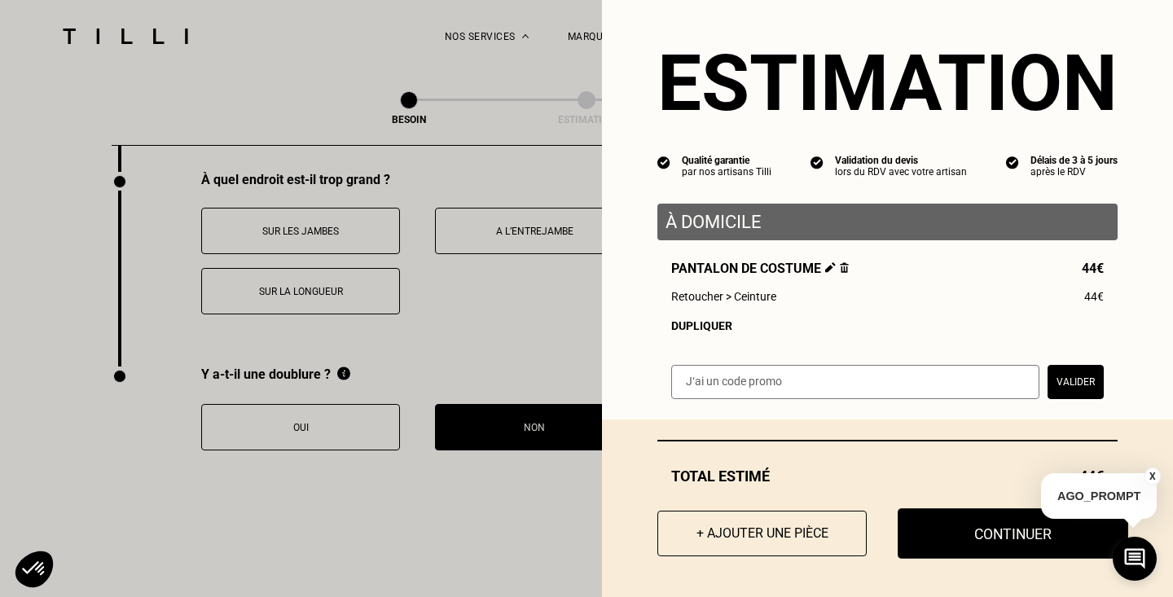
click at [989, 536] on button "Continuer" at bounding box center [1013, 533] width 231 height 51
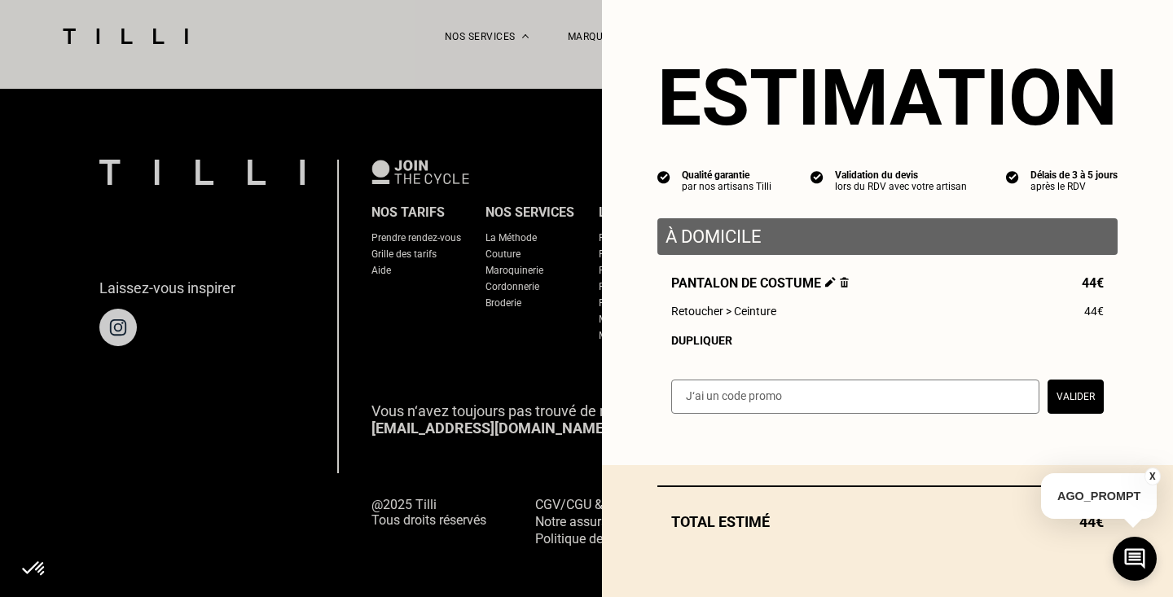
scroll to position [0, 0]
select select "FR"
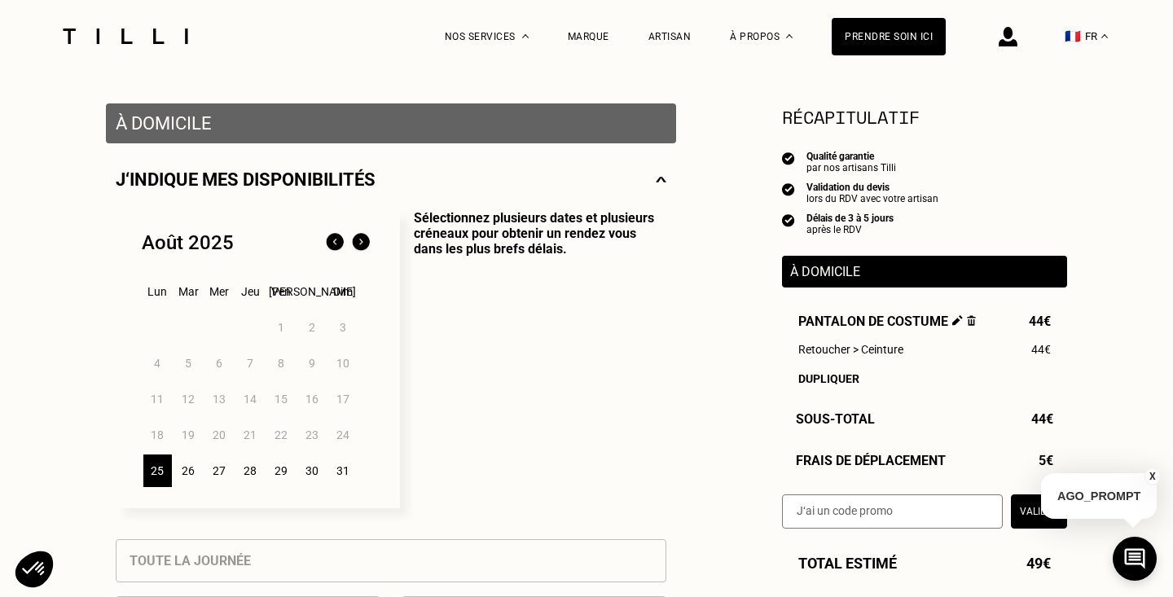
scroll to position [345, 0]
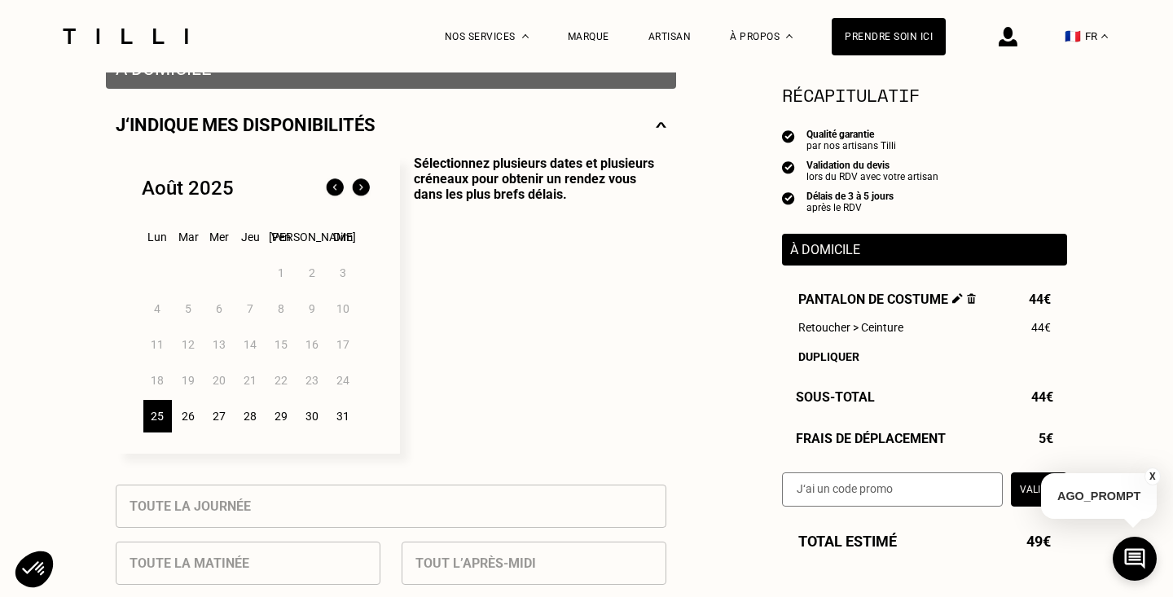
click at [1154, 471] on button "X" at bounding box center [1153, 477] width 16 height 18
click at [363, 185] on img at bounding box center [361, 188] width 26 height 26
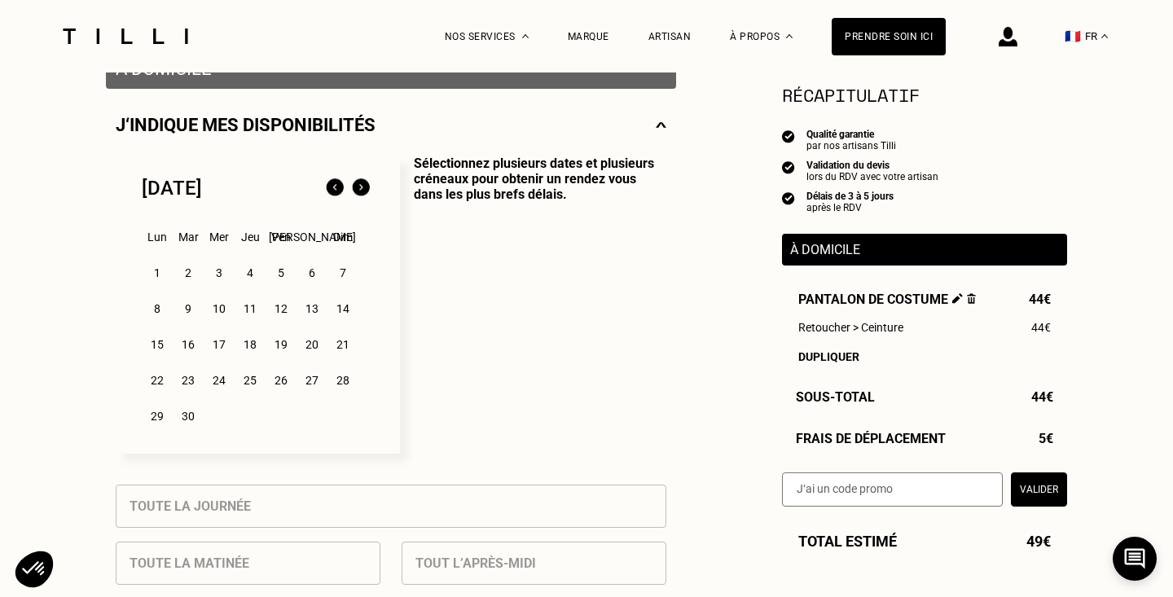
click at [310, 275] on div "6" at bounding box center [312, 273] width 29 height 33
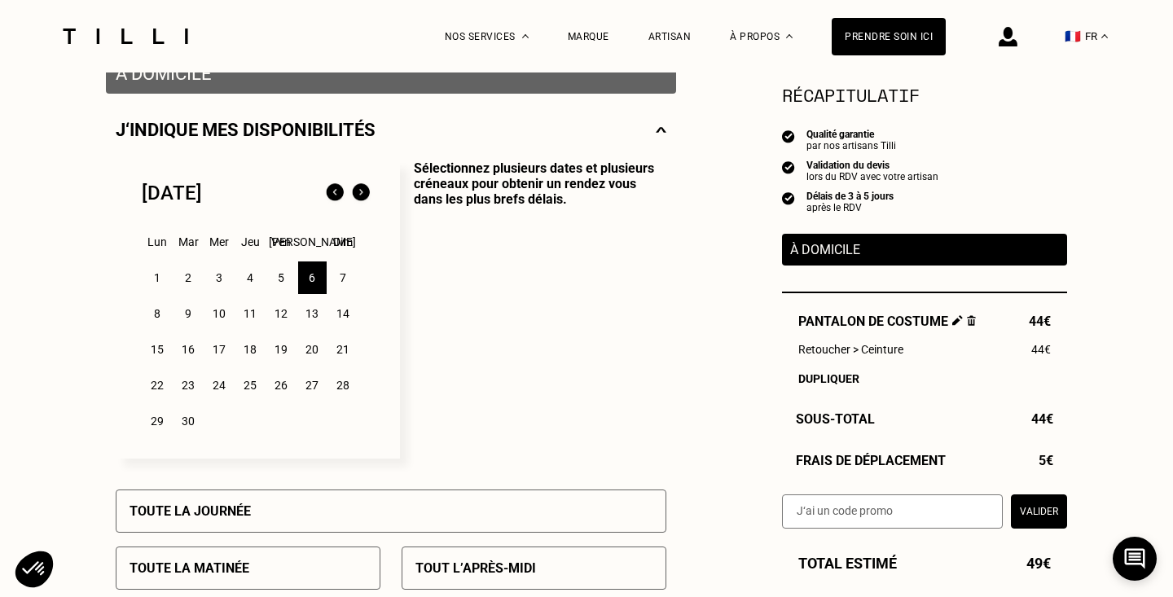
scroll to position [0, 0]
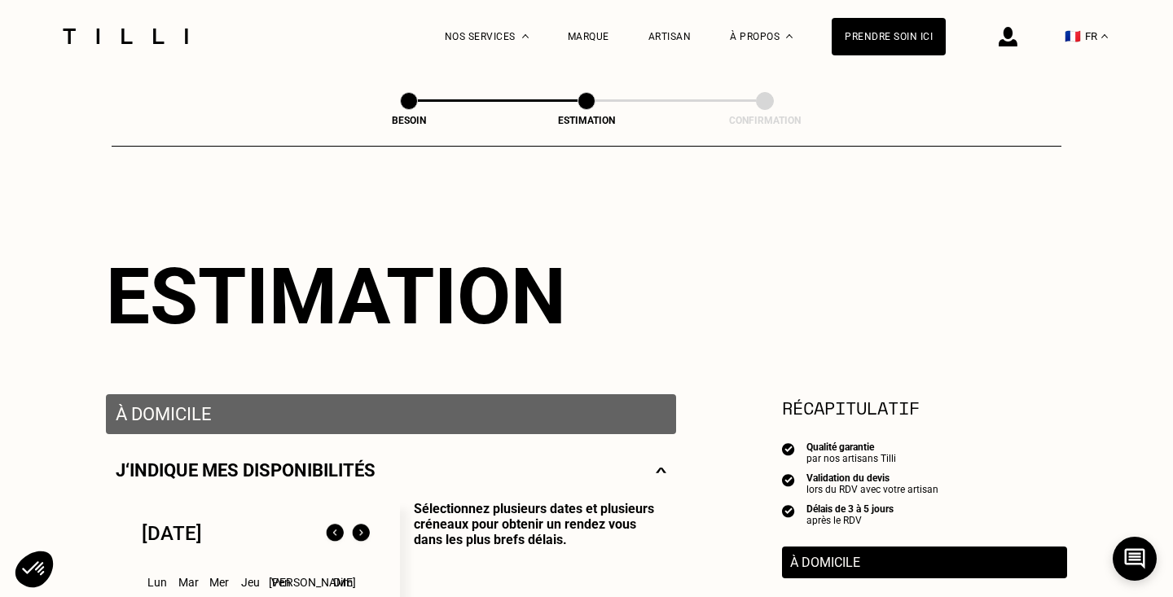
click at [404, 106] on span at bounding box center [409, 101] width 18 height 18
select select "FR"
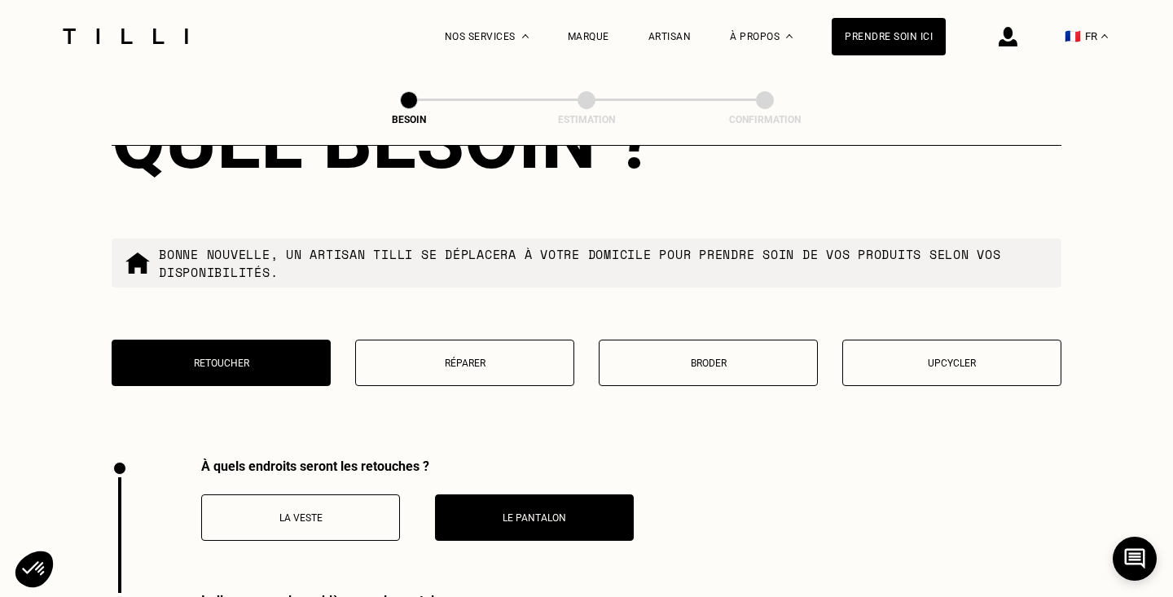
scroll to position [1987, 0]
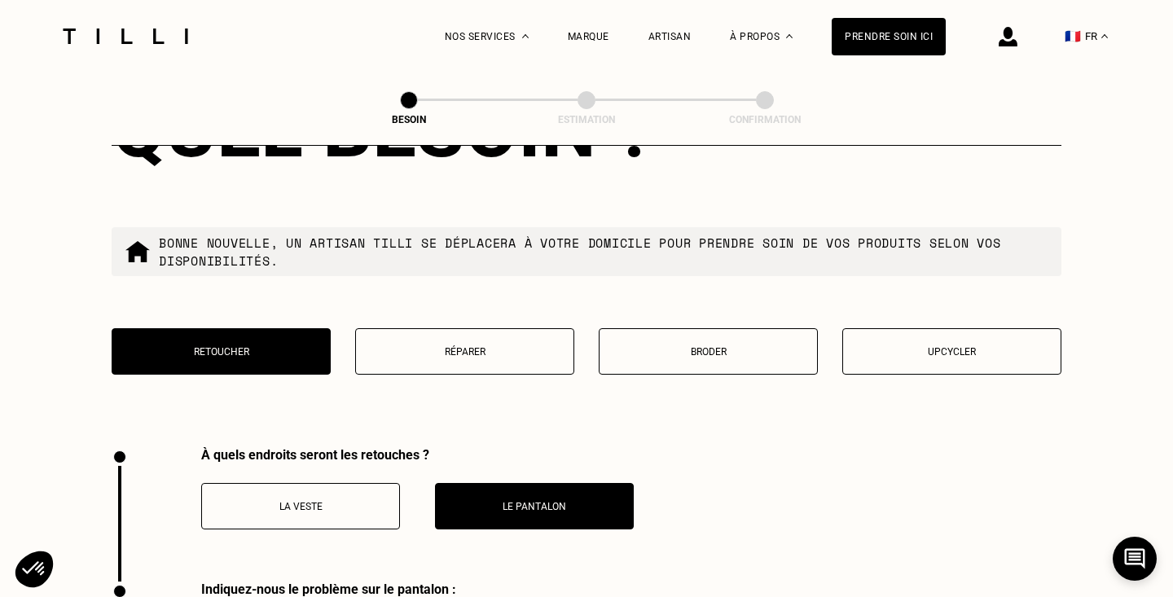
click at [363, 483] on button "La veste" at bounding box center [300, 506] width 199 height 46
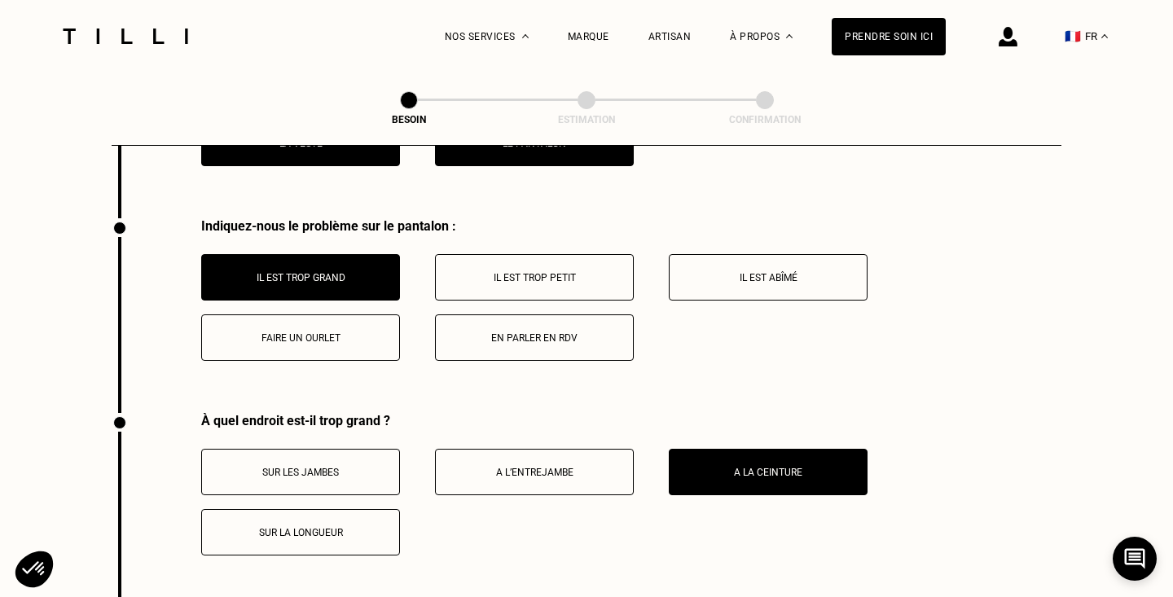
scroll to position [2368, 0]
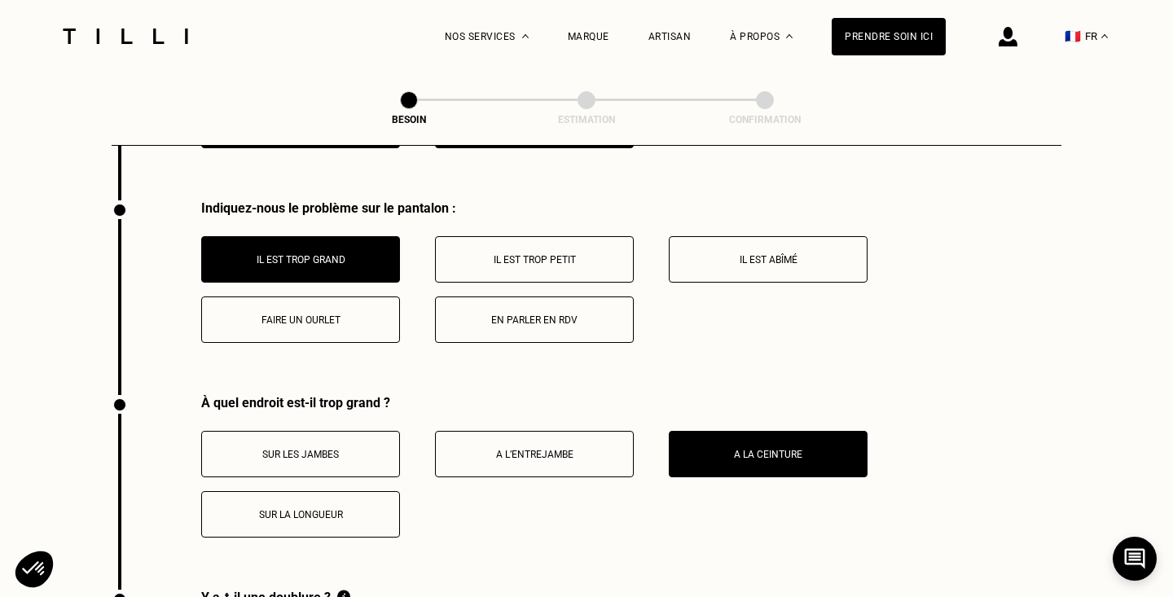
click at [558, 314] on p "En parler en RDV" at bounding box center [534, 319] width 181 height 11
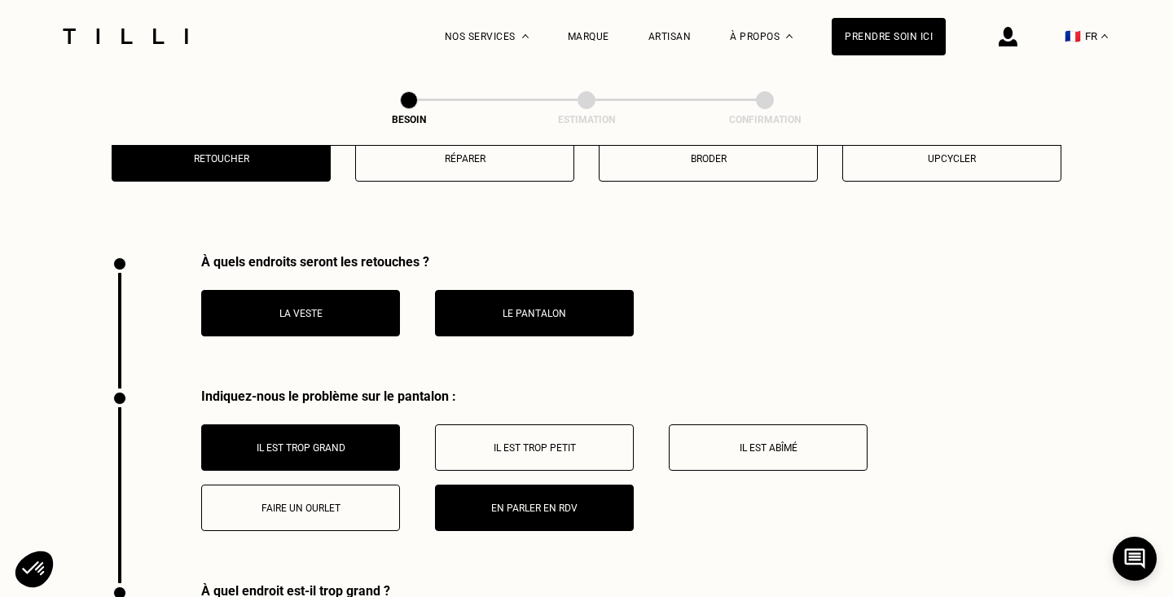
scroll to position [2194, 0]
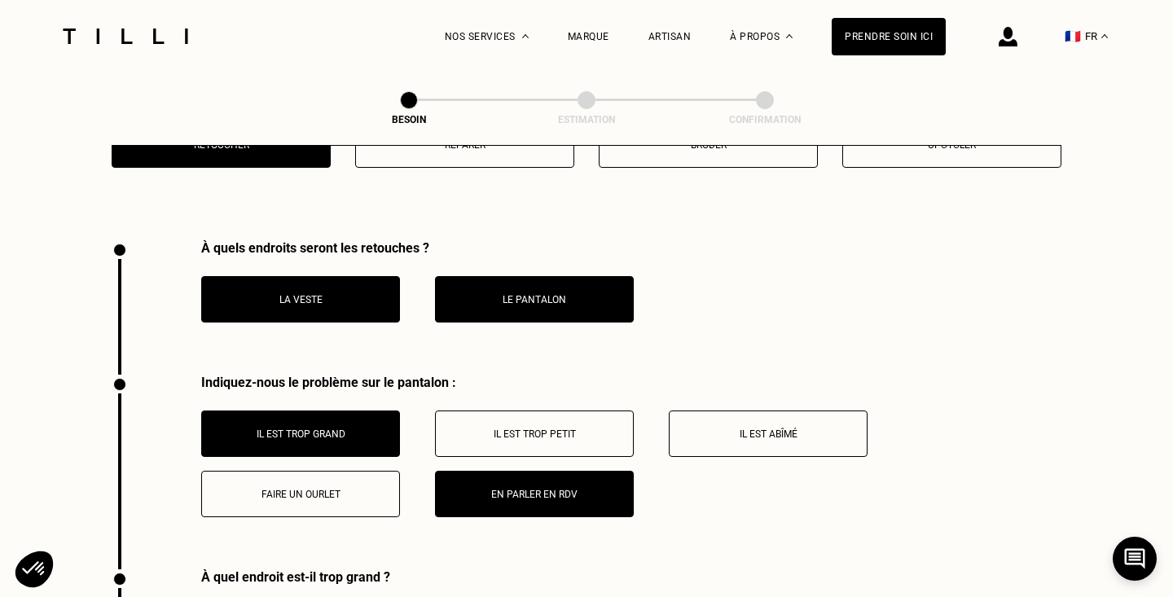
click at [324, 293] on button "La veste" at bounding box center [300, 299] width 199 height 46
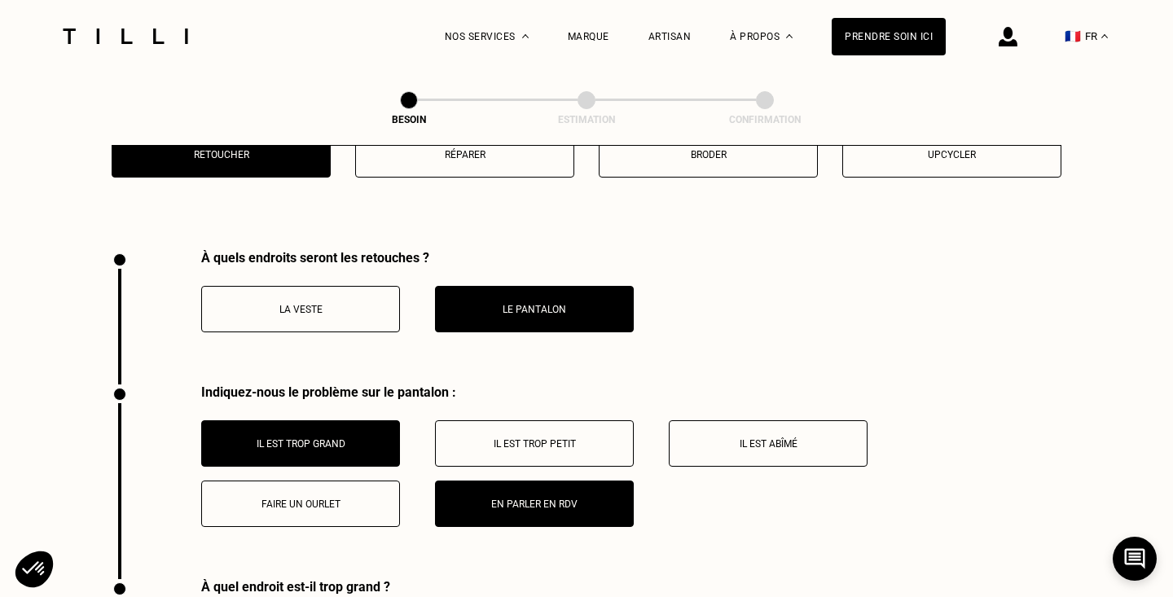
scroll to position [2137, 0]
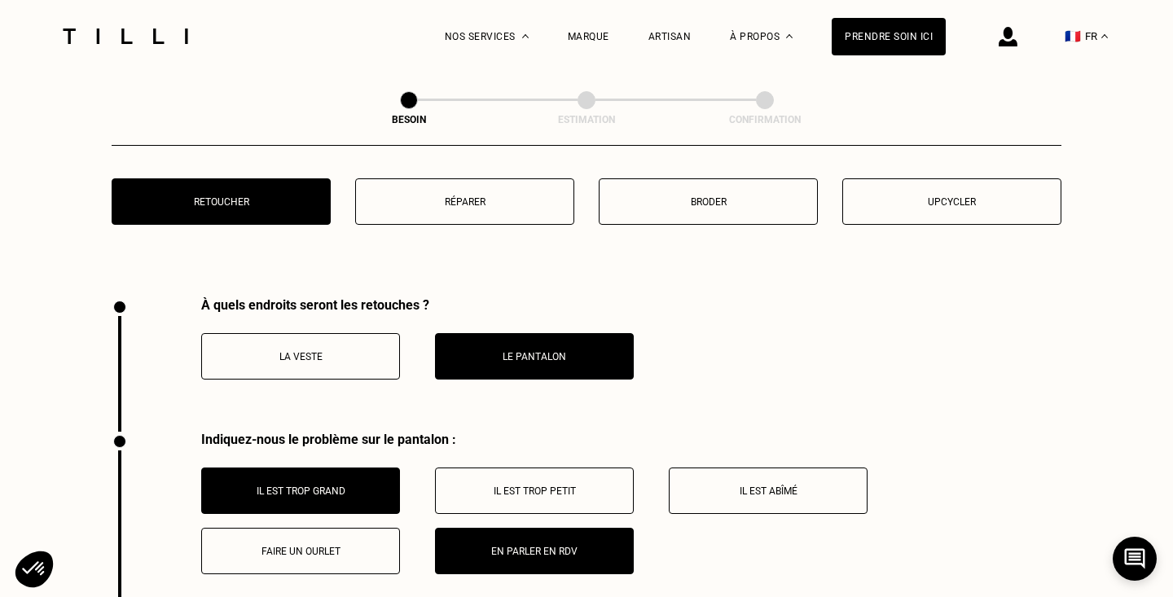
click at [372, 351] on p "La veste" at bounding box center [300, 356] width 181 height 11
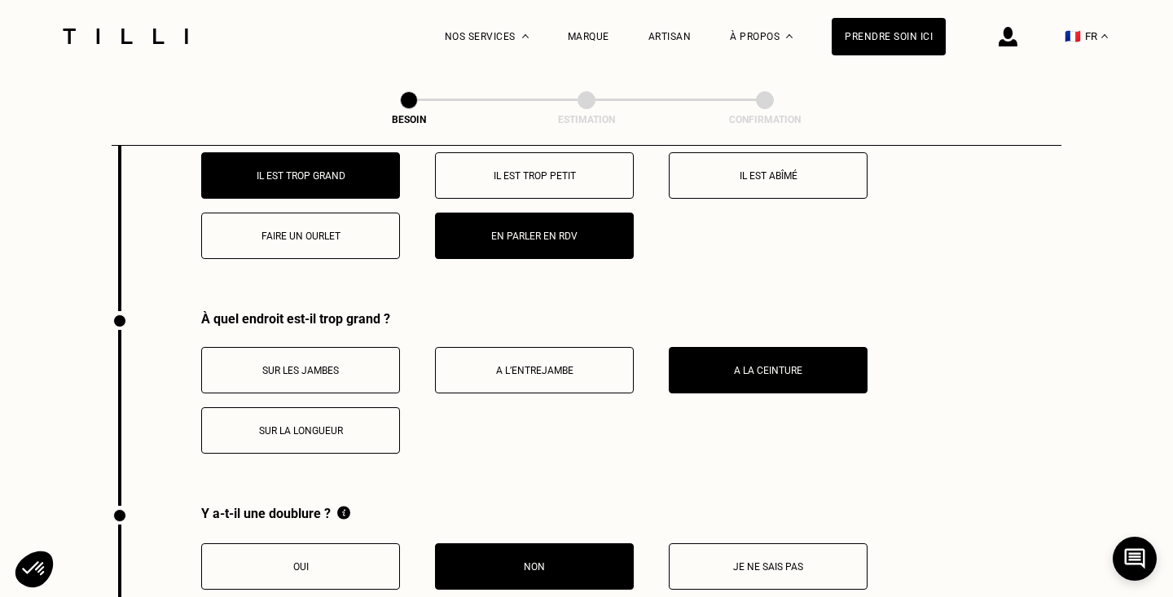
scroll to position [2456, 0]
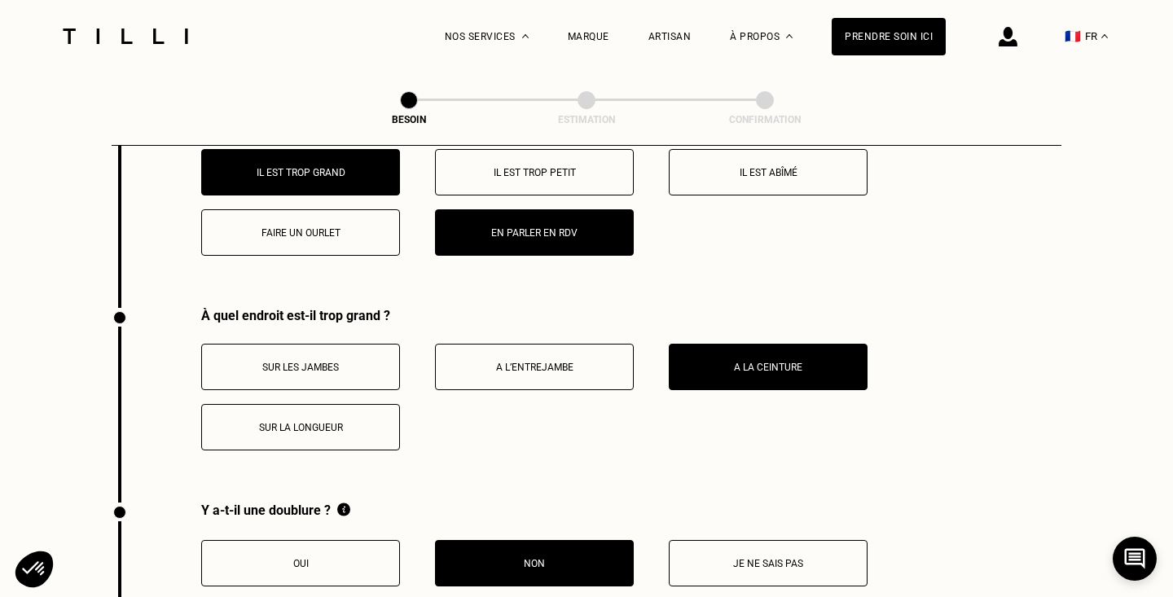
click at [324, 404] on button "Sur la longueur" at bounding box center [300, 427] width 199 height 46
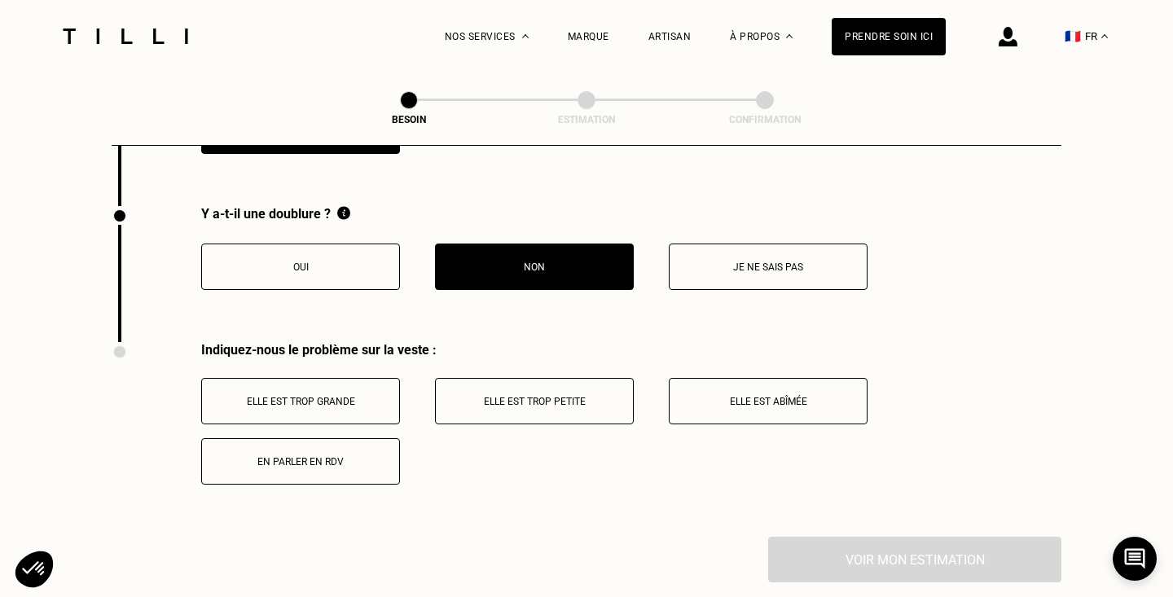
scroll to position [2755, 0]
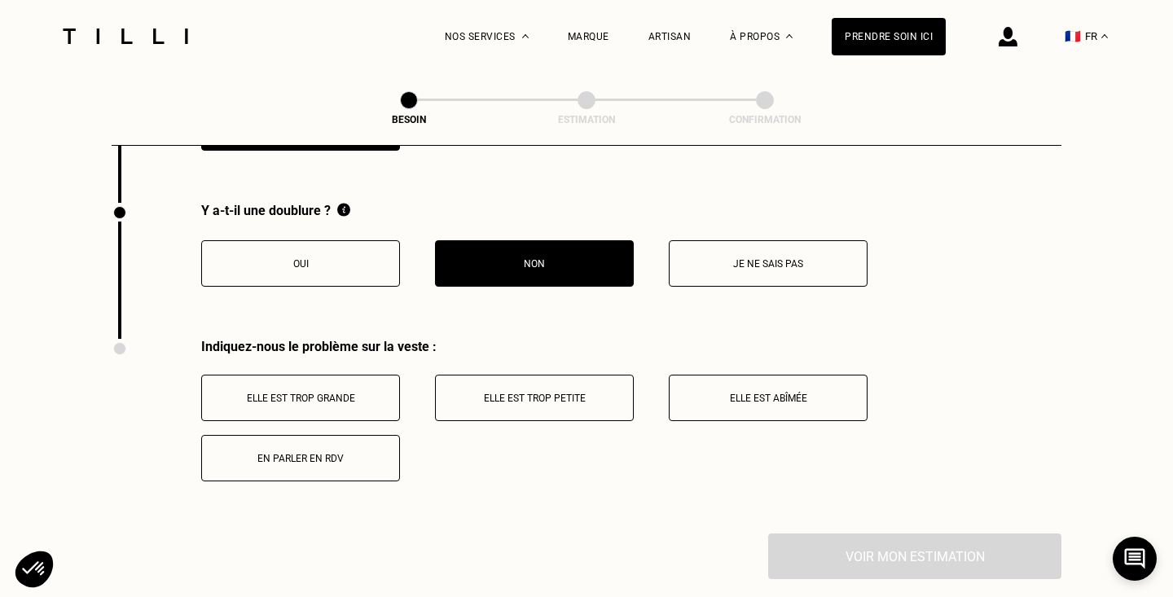
click at [318, 389] on button "Elle est trop grande" at bounding box center [300, 398] width 199 height 46
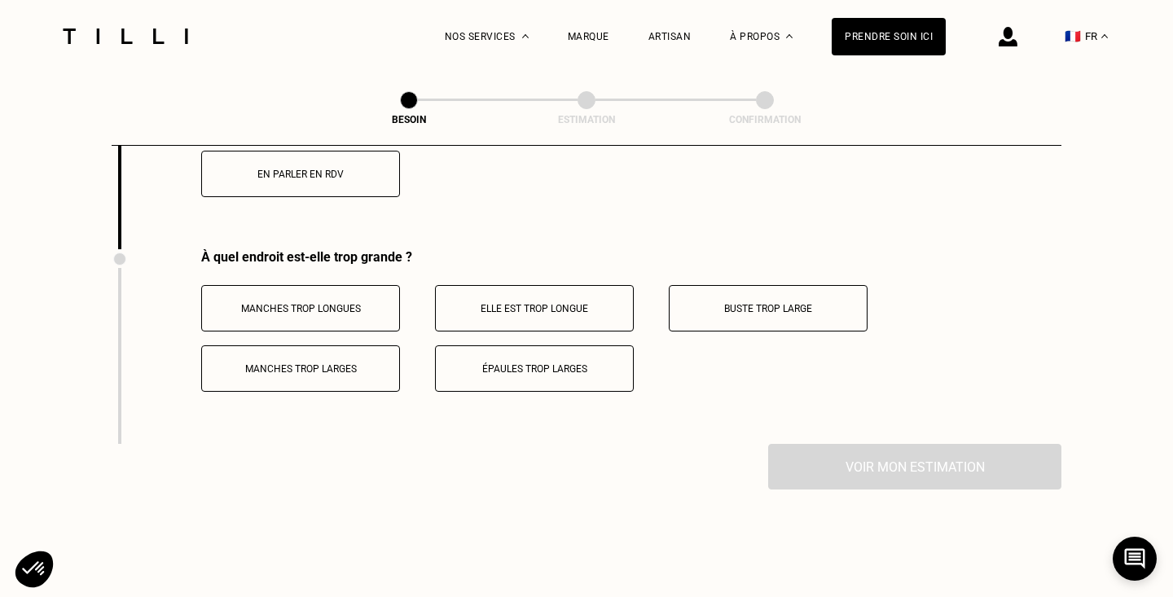
scroll to position [3089, 0]
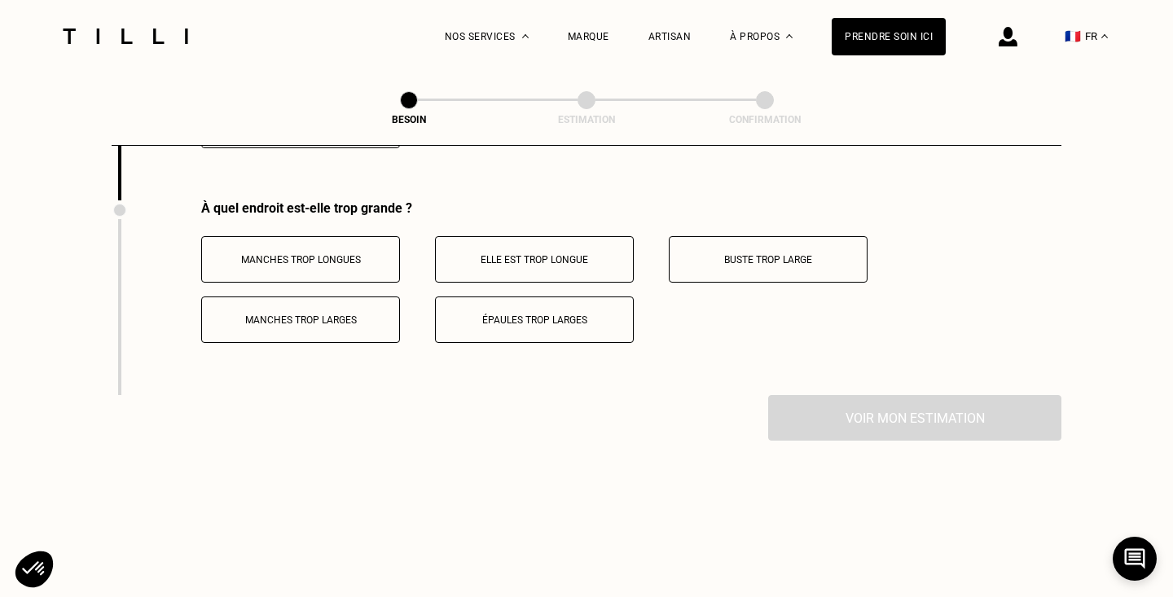
click at [314, 254] on p "Manches trop longues" at bounding box center [300, 259] width 181 height 11
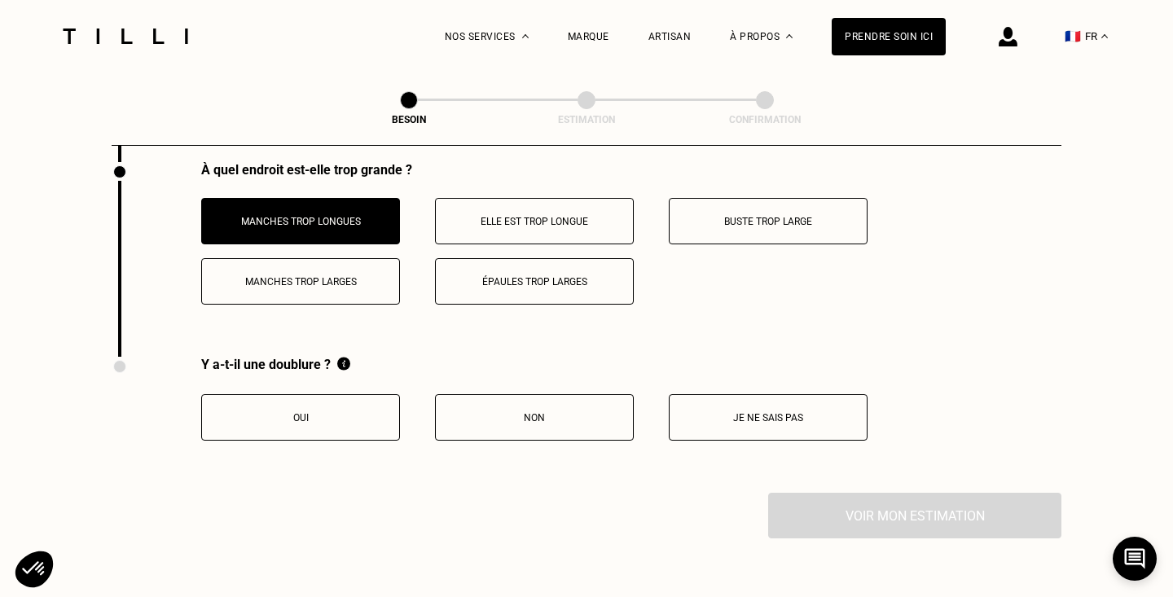
scroll to position [3129, 0]
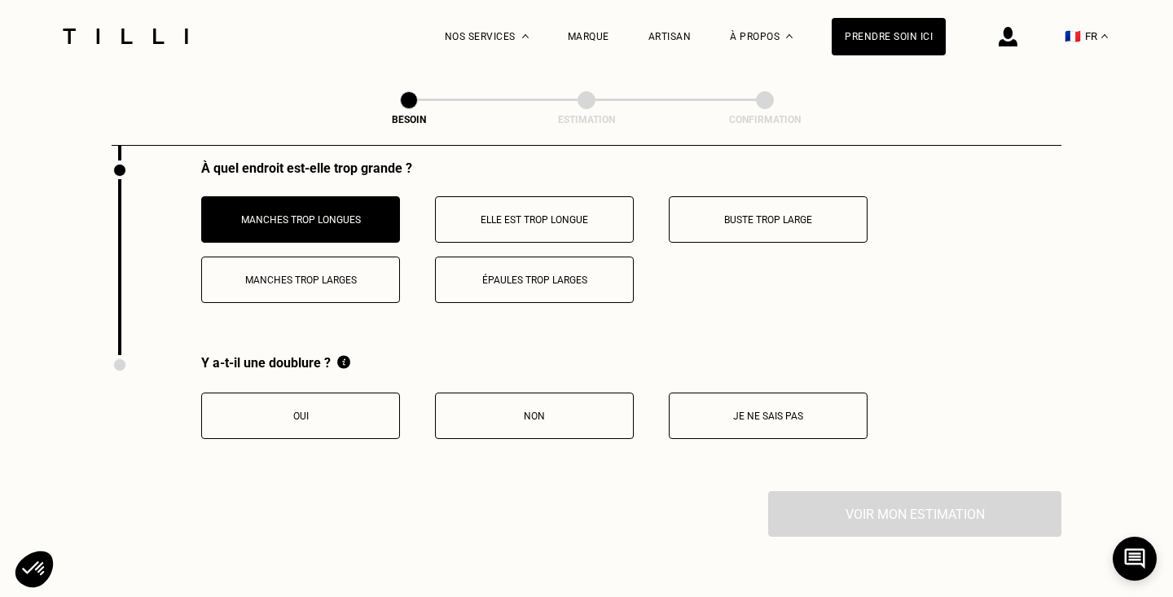
click at [296, 393] on button "Oui" at bounding box center [300, 416] width 199 height 46
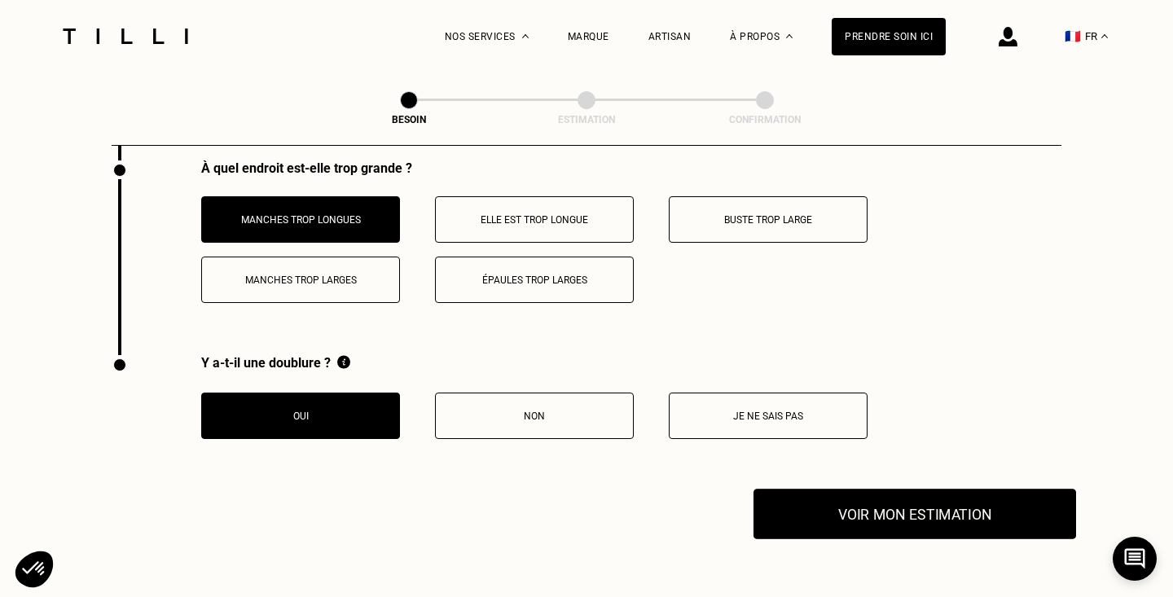
click at [883, 490] on button "Voir mon estimation" at bounding box center [915, 514] width 323 height 51
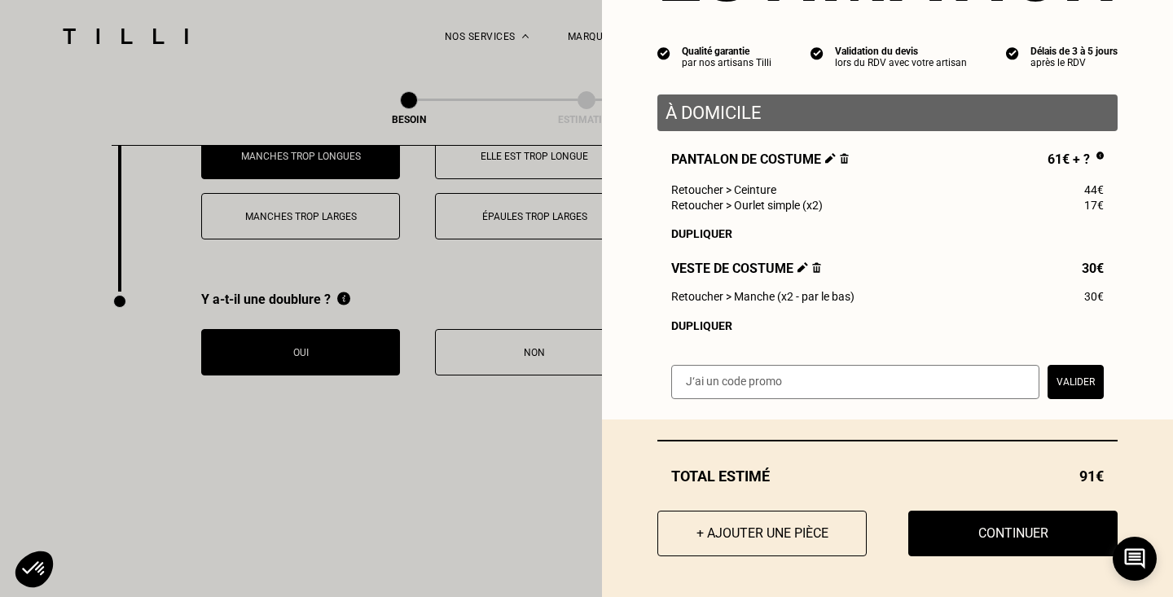
scroll to position [3196, 0]
